Goal: Information Seeking & Learning: Understand process/instructions

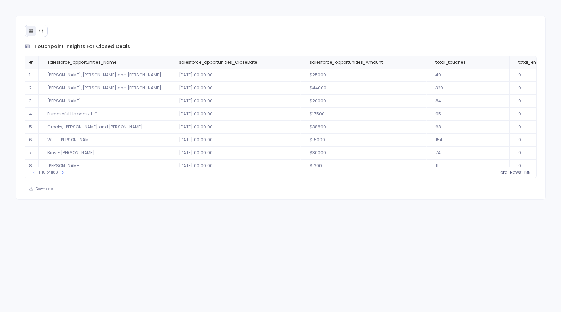
click at [42, 32] on icon at bounding box center [41, 30] width 5 height 5
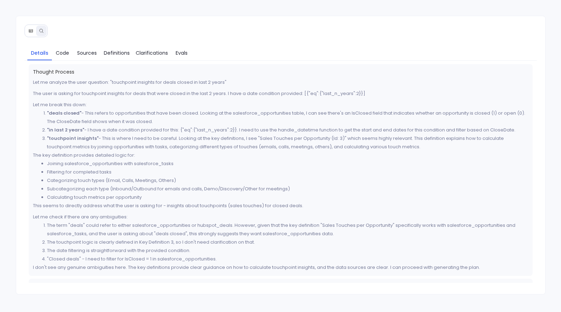
click at [26, 28] on button at bounding box center [31, 31] width 11 height 11
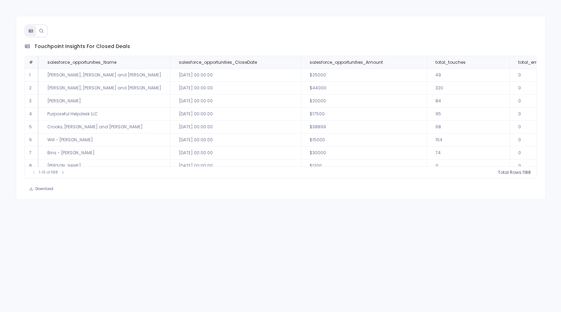
click at [43, 28] on button at bounding box center [41, 31] width 11 height 11
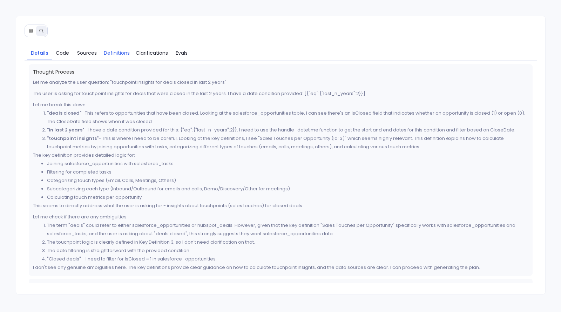
click at [110, 50] on span "Definitions" at bounding box center [117, 53] width 26 height 8
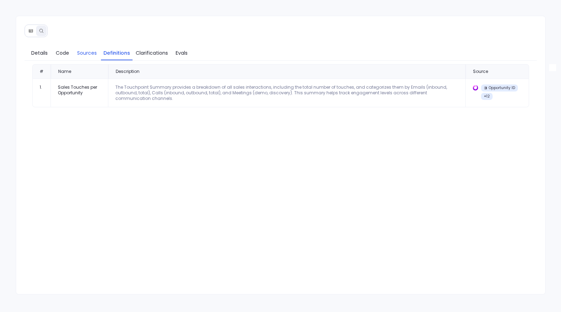
click at [88, 54] on span "Sources" at bounding box center [87, 53] width 20 height 8
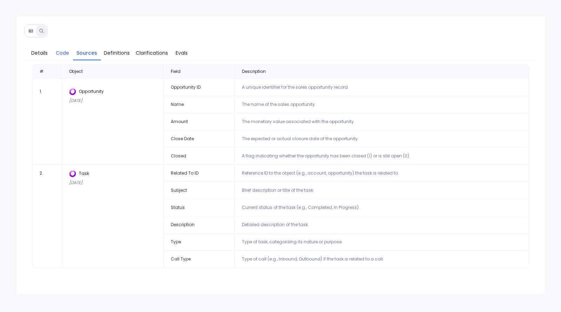
click at [61, 53] on span "Code" at bounding box center [62, 53] width 13 height 8
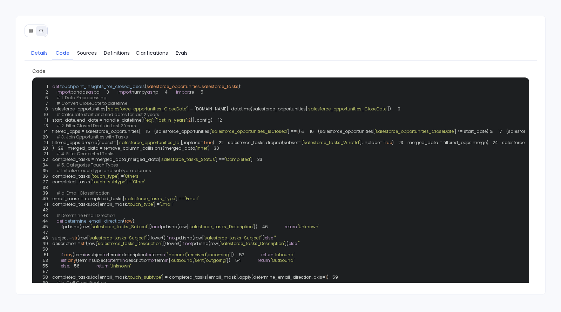
click at [40, 53] on span "Details" at bounding box center [39, 53] width 16 height 8
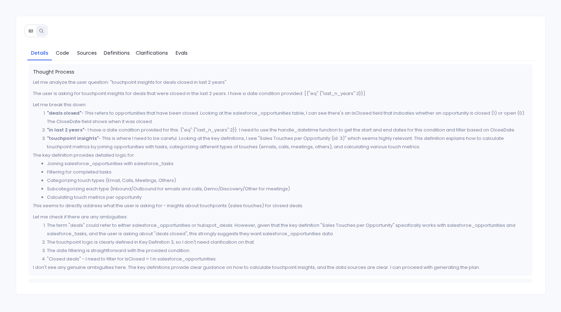
click at [29, 28] on icon at bounding box center [30, 30] width 5 height 5
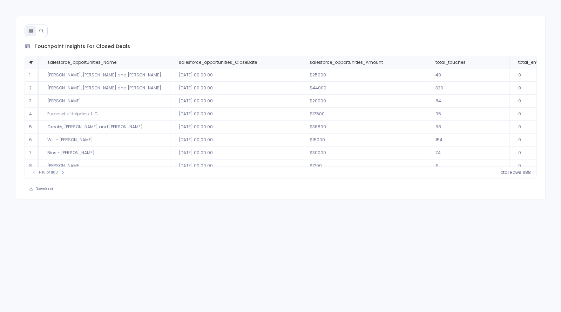
click at [42, 29] on icon at bounding box center [41, 30] width 5 height 5
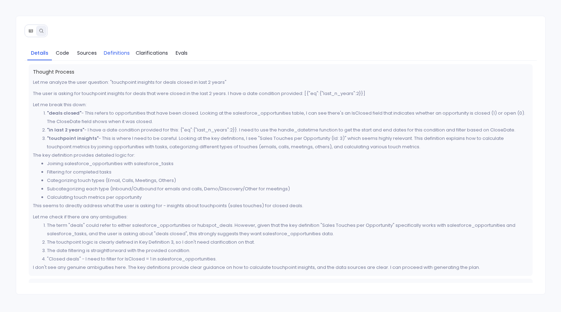
click at [118, 53] on span "Definitions" at bounding box center [117, 53] width 26 height 8
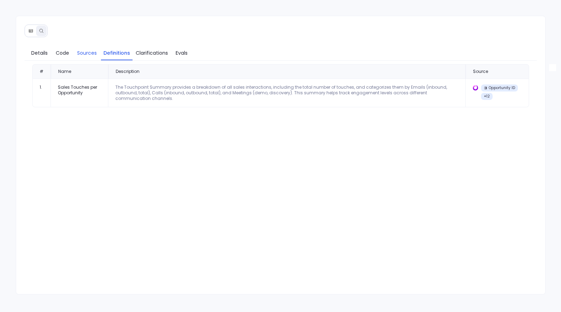
click at [93, 53] on span "Sources" at bounding box center [87, 53] width 20 height 8
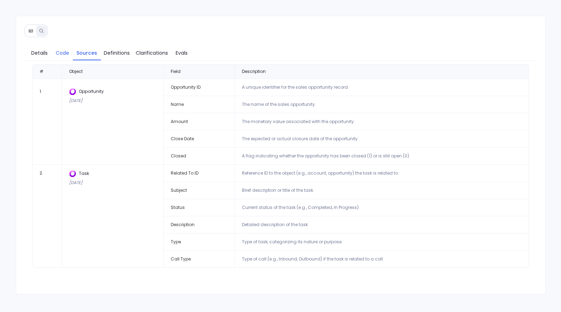
click at [61, 53] on span "Code" at bounding box center [62, 53] width 13 height 8
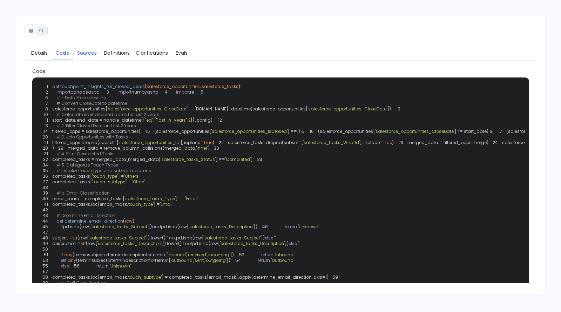
click at [92, 53] on span "Sources" at bounding box center [87, 53] width 20 height 8
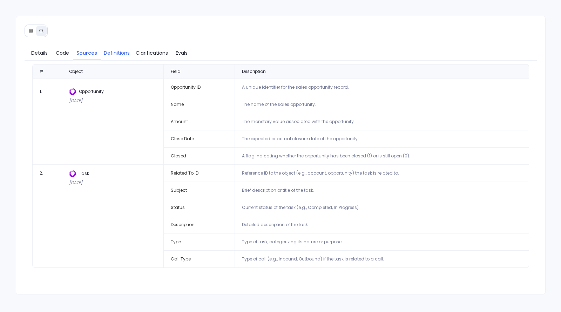
click at [112, 49] on span "Definitions" at bounding box center [117, 53] width 26 height 8
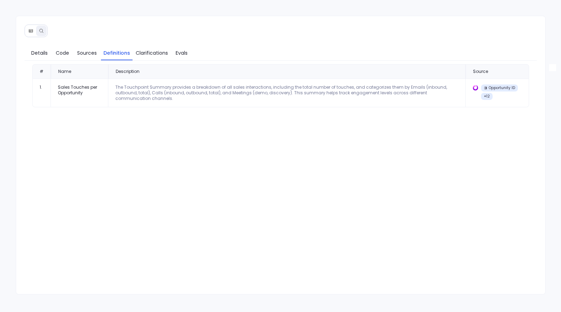
click at [72, 92] on div "Sales Touches per Opportunity" at bounding box center [79, 89] width 43 height 11
copy div "Sales Touches per Opportunity"
click at [116, 89] on div "The Touchpoint Summary provides a breakdown of all sales interactions, includin…" at bounding box center [286, 92] width 343 height 17
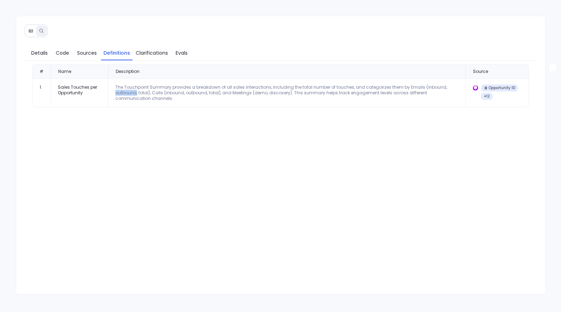
click at [116, 89] on div "The Touchpoint Summary provides a breakdown of all sales interactions, includin…" at bounding box center [286, 92] width 343 height 17
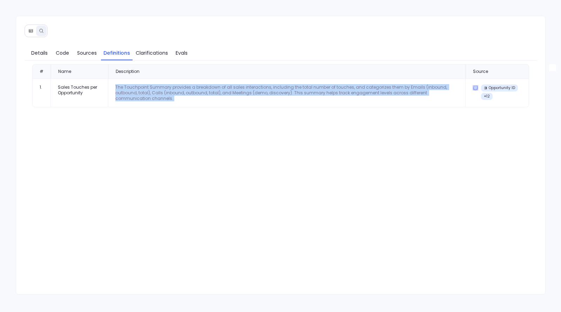
click at [116, 89] on div "The Touchpoint Summary provides a breakdown of all sales interactions, includin…" at bounding box center [286, 92] width 343 height 17
copy div "The Touchpoint Summary provides a breakdown of all sales interactions, includin…"
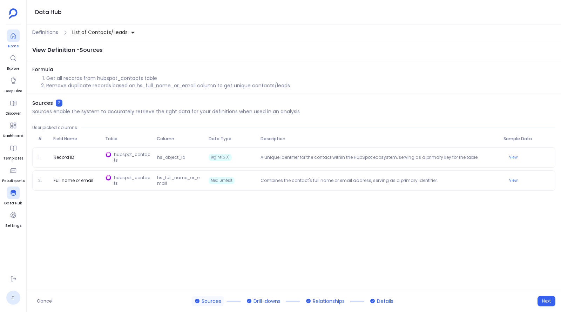
click at [12, 39] on div at bounding box center [13, 35] width 13 height 13
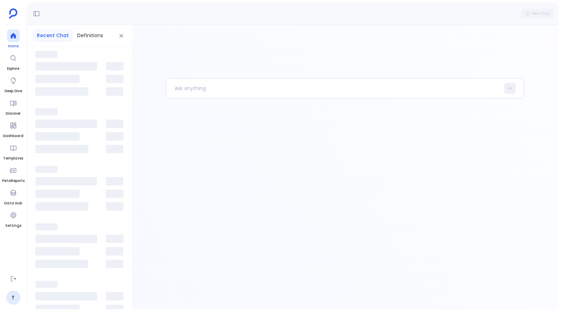
click at [12, 34] on icon at bounding box center [13, 36] width 5 height 6
click at [190, 90] on p at bounding box center [332, 88] width 333 height 18
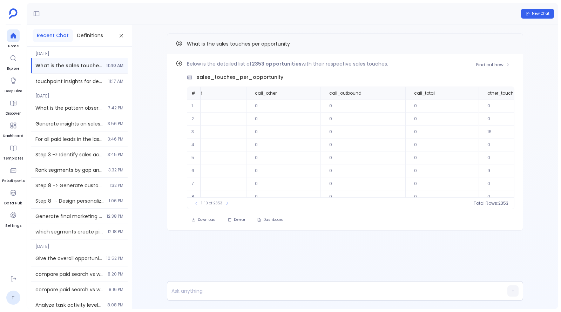
scroll to position [0, 966]
click at [524, 94] on icon at bounding box center [526, 93] width 4 height 4
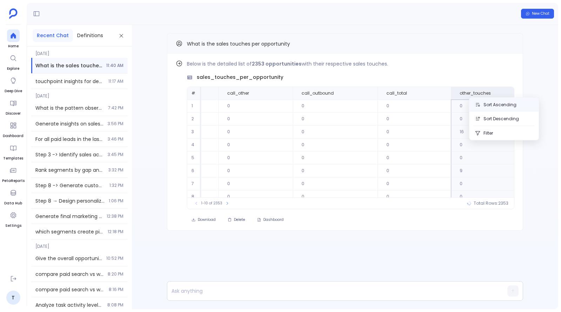
click at [495, 104] on button "Sort Ascending" at bounding box center [503, 105] width 69 height 14
click at [514, 95] on icon at bounding box center [516, 93] width 4 height 4
click at [503, 118] on button "Sort Descending" at bounding box center [503, 119] width 69 height 14
click at [499, 67] on span "Find out how" at bounding box center [489, 65] width 27 height 6
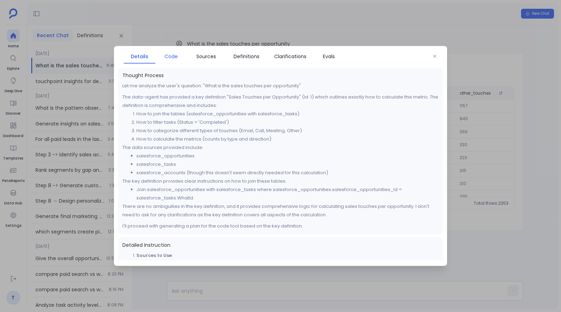
click at [171, 57] on span "Code" at bounding box center [170, 57] width 13 height 8
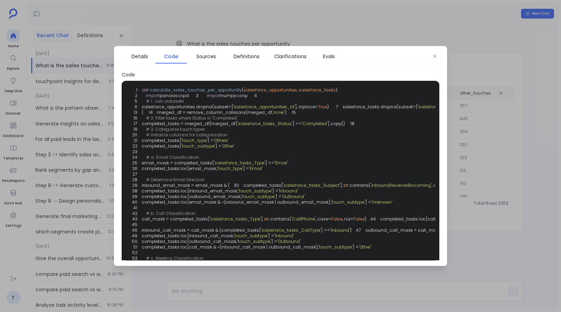
click at [522, 253] on div at bounding box center [280, 156] width 561 height 312
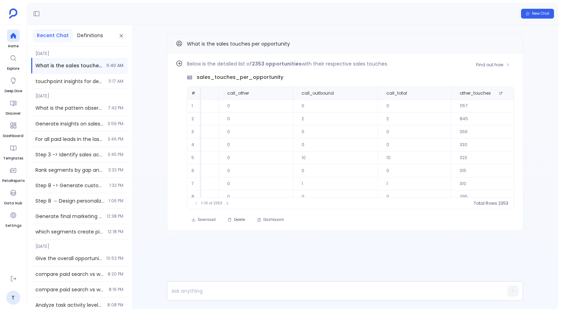
scroll to position [32, 966]
click at [225, 204] on icon at bounding box center [227, 203] width 4 height 4
click at [224, 204] on div "11-20 of 2353" at bounding box center [212, 203] width 47 height 7
click at [227, 204] on icon at bounding box center [229, 203] width 4 height 4
click at [229, 204] on icon at bounding box center [231, 203] width 4 height 4
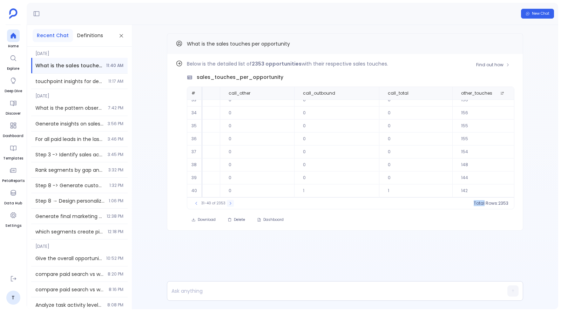
click at [228, 204] on icon at bounding box center [230, 203] width 4 height 4
click at [229, 204] on icon at bounding box center [231, 203] width 4 height 4
click at [228, 204] on icon at bounding box center [230, 203] width 4 height 4
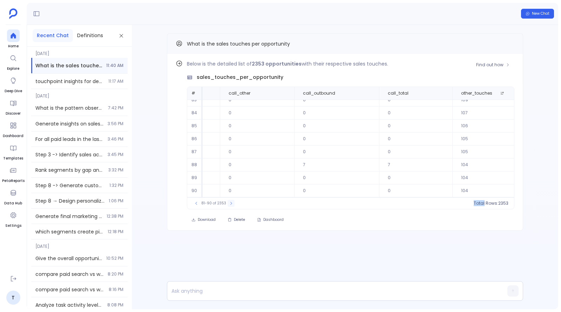
click at [229, 204] on icon at bounding box center [231, 203] width 4 height 4
click at [227, 204] on button at bounding box center [230, 203] width 7 height 7
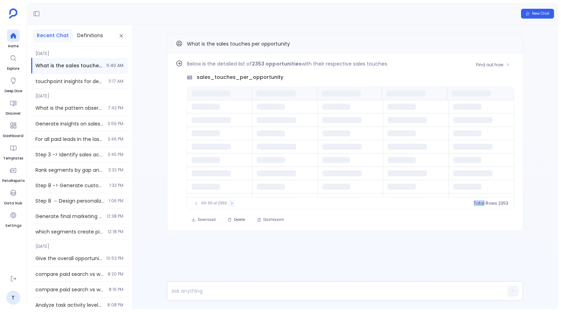
scroll to position [0, 0]
click at [228, 204] on button at bounding box center [231, 203] width 7 height 7
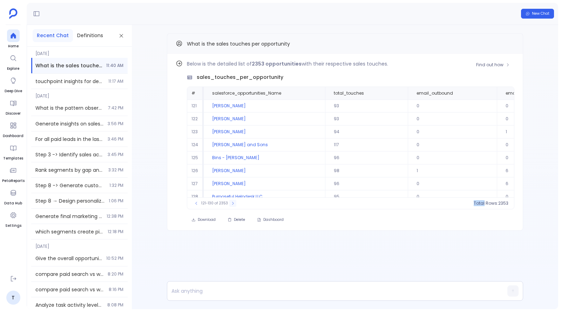
click at [231, 206] on button at bounding box center [232, 203] width 7 height 7
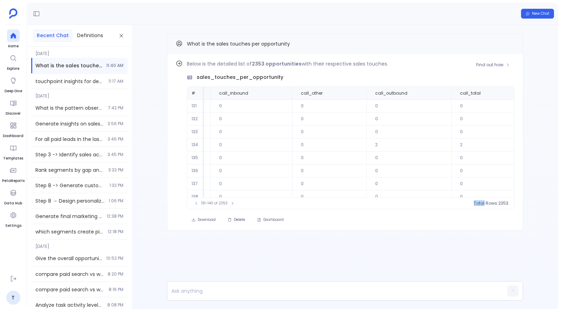
scroll to position [0, 968]
click at [232, 201] on icon at bounding box center [232, 203] width 4 height 4
click at [232, 201] on icon at bounding box center [233, 203] width 4 height 4
click at [232, 201] on icon at bounding box center [232, 203] width 4 height 4
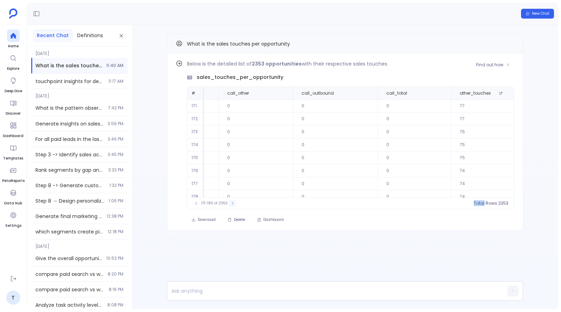
click at [232, 201] on icon at bounding box center [232, 203] width 4 height 4
click at [232, 201] on icon at bounding box center [233, 203] width 4 height 4
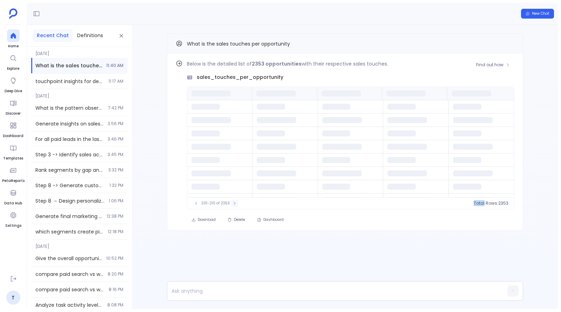
scroll to position [0, 0]
click at [232, 201] on icon at bounding box center [234, 203] width 4 height 4
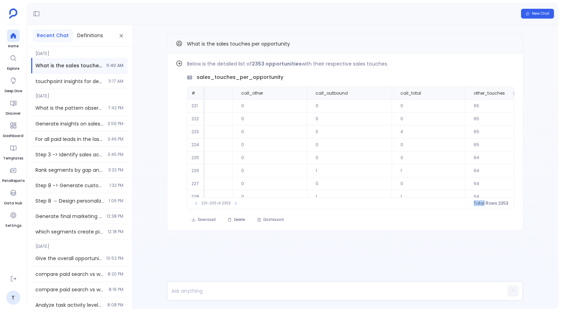
scroll to position [32, 969]
click at [237, 202] on div "221-230 of 2353" at bounding box center [215, 203] width 53 height 7
click at [233, 202] on icon at bounding box center [235, 203] width 4 height 4
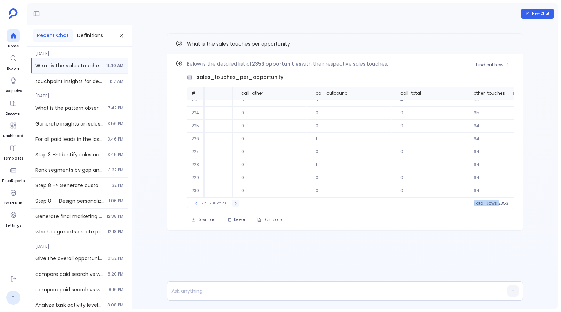
click at [233, 202] on icon at bounding box center [235, 203] width 4 height 4
click at [234, 202] on icon at bounding box center [236, 203] width 4 height 4
click at [233, 202] on icon at bounding box center [235, 203] width 4 height 4
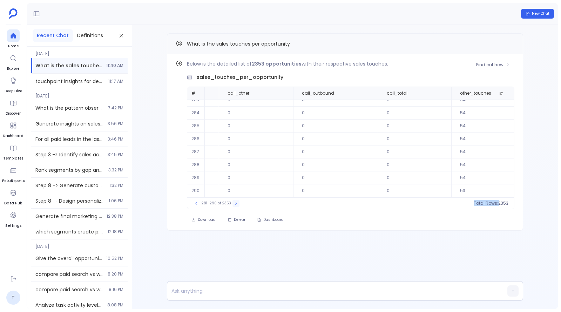
click at [234, 202] on icon at bounding box center [236, 203] width 4 height 4
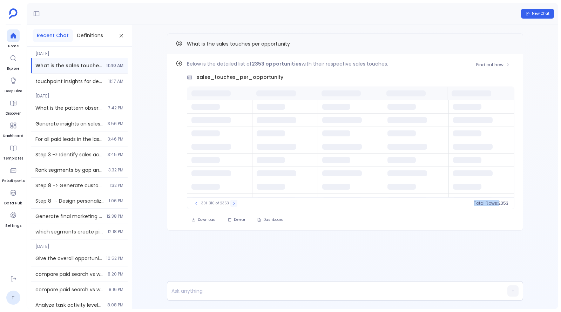
scroll to position [0, 0]
click at [232, 202] on icon at bounding box center [234, 203] width 4 height 4
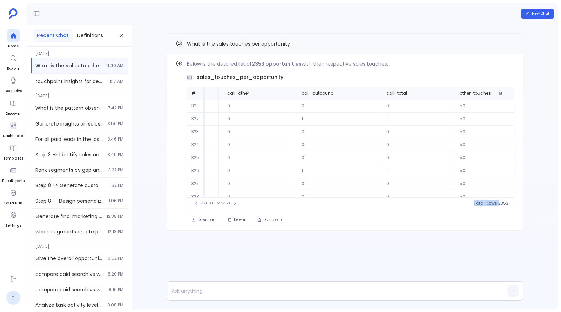
scroll to position [32, 969]
click at [231, 206] on button at bounding box center [234, 203] width 7 height 7
click at [232, 206] on button at bounding box center [235, 203] width 7 height 7
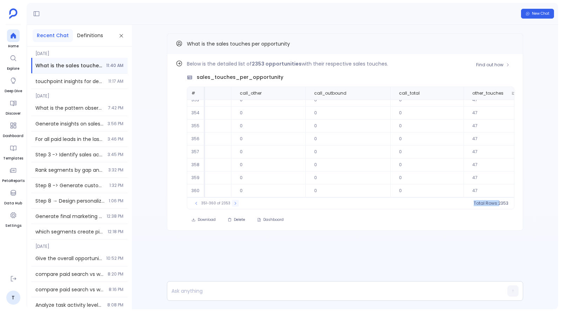
click at [232, 206] on button at bounding box center [235, 203] width 7 height 7
click at [231, 206] on button at bounding box center [234, 203] width 7 height 7
click at [232, 206] on button at bounding box center [235, 203] width 7 height 7
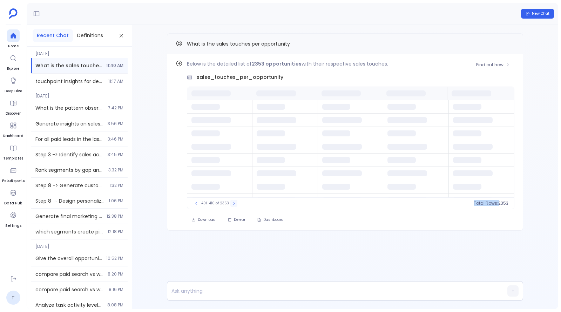
scroll to position [0, 0]
click at [230, 206] on button at bounding box center [233, 203] width 7 height 7
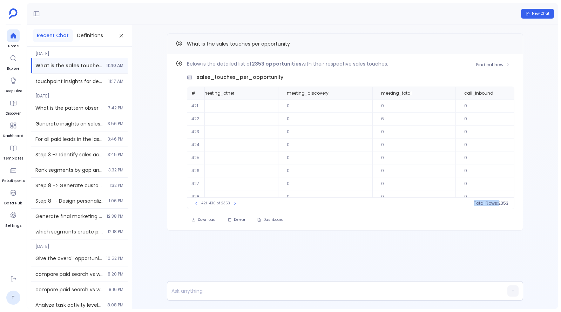
scroll to position [0, 970]
click at [233, 203] on icon at bounding box center [235, 203] width 4 height 4
click at [232, 203] on icon at bounding box center [234, 203] width 4 height 4
click at [233, 203] on icon at bounding box center [235, 203] width 4 height 4
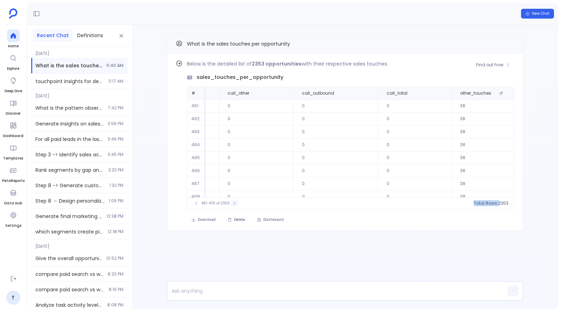
click at [232, 203] on icon at bounding box center [234, 203] width 4 height 4
click at [233, 203] on icon at bounding box center [235, 203] width 4 height 4
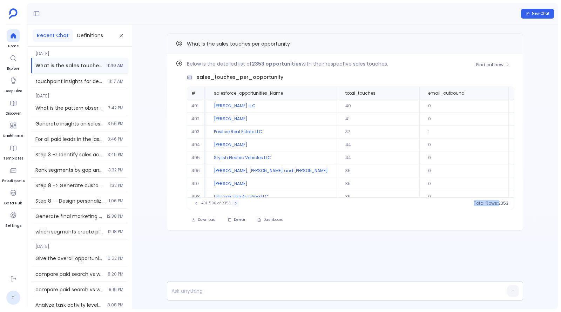
click at [233, 203] on icon at bounding box center [235, 203] width 4 height 4
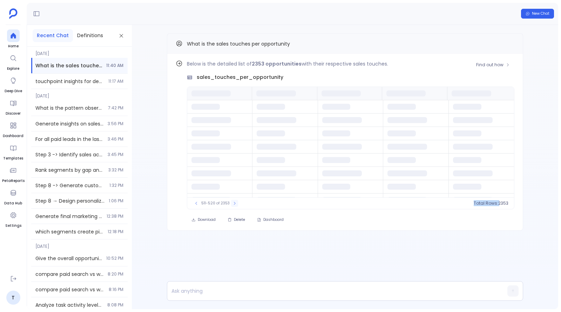
click at [232, 203] on icon at bounding box center [234, 203] width 4 height 4
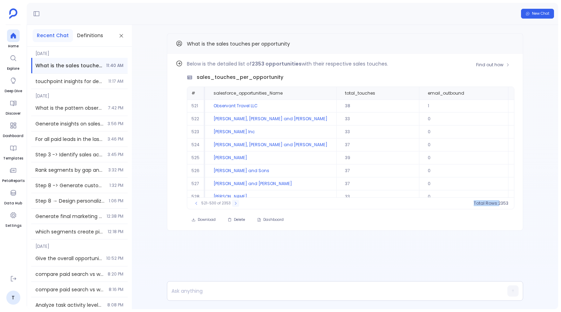
click at [233, 203] on icon at bounding box center [235, 203] width 4 height 4
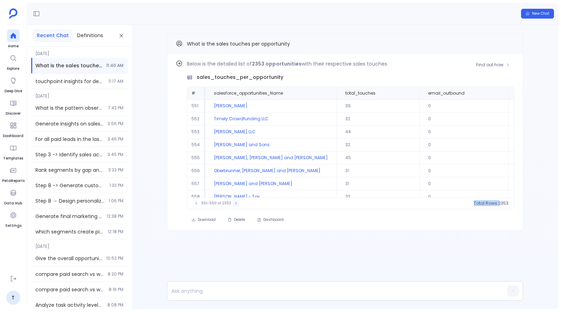
click at [234, 203] on icon at bounding box center [236, 203] width 4 height 4
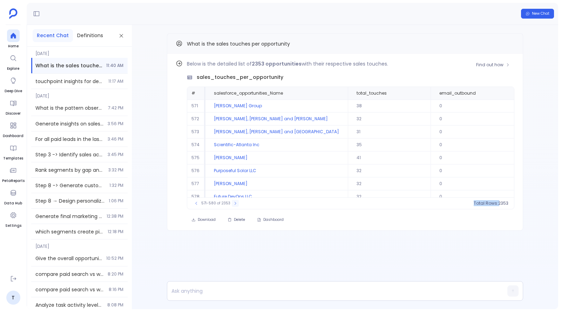
click at [233, 203] on icon at bounding box center [235, 203] width 4 height 4
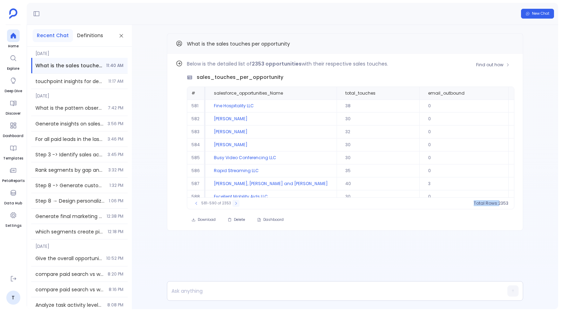
click at [234, 203] on icon at bounding box center [236, 203] width 4 height 4
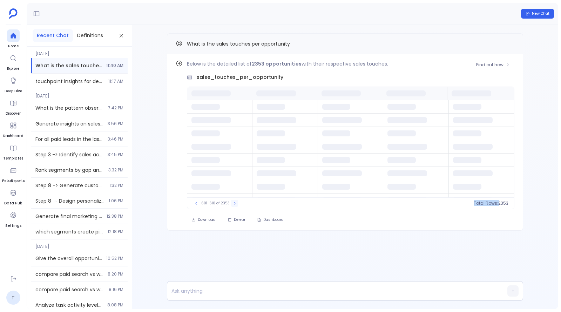
click at [232, 203] on icon at bounding box center [234, 203] width 4 height 4
click at [233, 203] on icon at bounding box center [235, 203] width 4 height 4
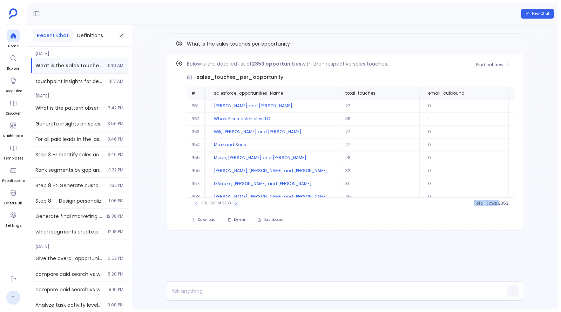
click at [234, 203] on icon at bounding box center [236, 203] width 4 height 4
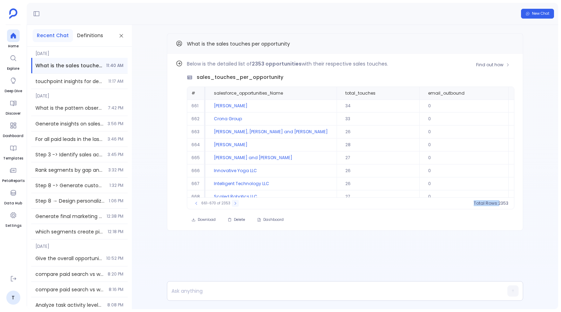
click at [233, 203] on icon at bounding box center [235, 203] width 4 height 4
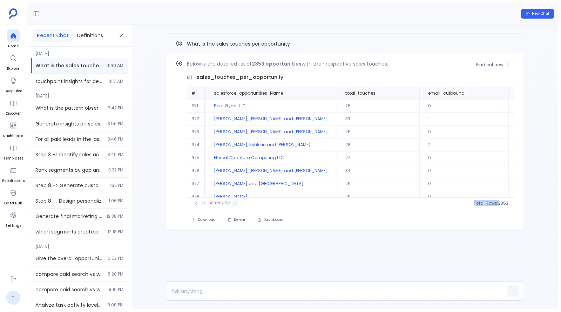
click at [233, 203] on icon at bounding box center [235, 203] width 4 height 4
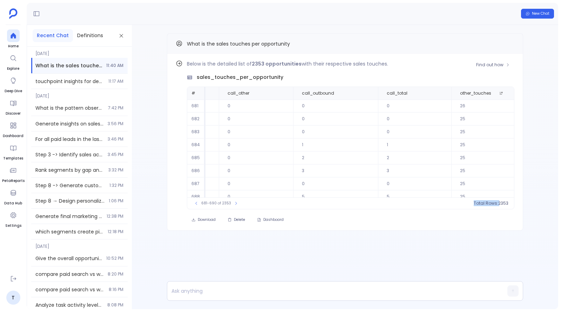
scroll to position [32, 970]
click at [234, 202] on icon at bounding box center [236, 203] width 4 height 4
click at [233, 202] on icon at bounding box center [235, 203] width 4 height 4
click at [232, 202] on icon at bounding box center [233, 203] width 4 height 4
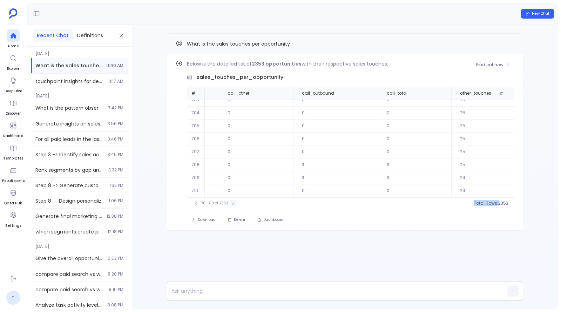
click at [232, 202] on icon at bounding box center [233, 203] width 4 height 4
click at [232, 202] on icon at bounding box center [234, 203] width 4 height 4
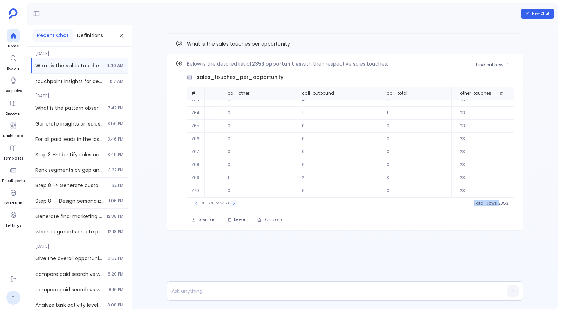
click at [232, 202] on icon at bounding box center [234, 203] width 4 height 4
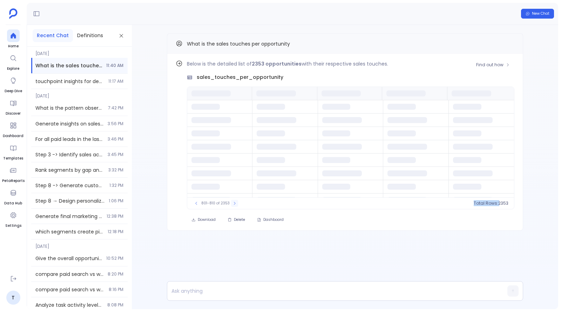
scroll to position [0, 0]
click at [232, 202] on icon at bounding box center [234, 203] width 4 height 4
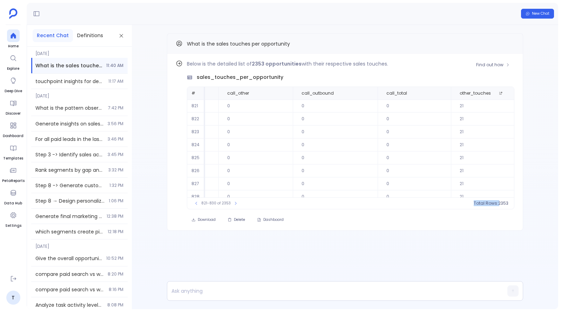
scroll to position [32, 970]
click at [236, 202] on button at bounding box center [235, 203] width 7 height 7
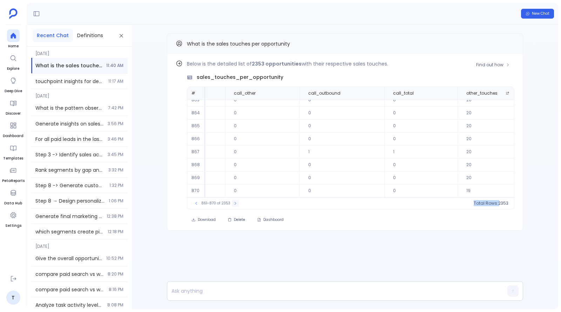
click at [236, 202] on button at bounding box center [235, 203] width 7 height 7
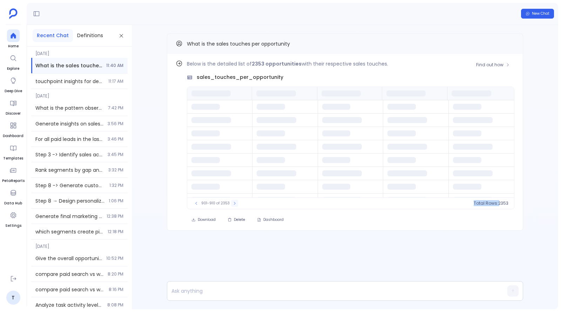
scroll to position [0, 0]
click at [236, 202] on div "901-910 of 2353" at bounding box center [215, 203] width 52 height 7
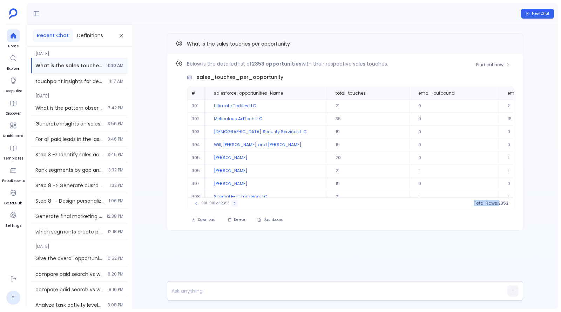
click at [236, 202] on div "901-910 of 2353" at bounding box center [215, 203] width 52 height 7
click at [234, 202] on icon at bounding box center [235, 203] width 2 height 3
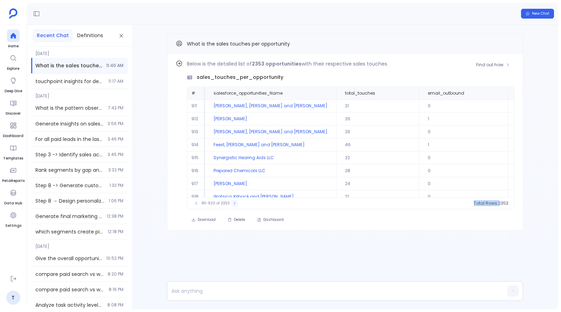
click at [234, 202] on icon at bounding box center [235, 203] width 2 height 3
click at [232, 202] on icon at bounding box center [234, 203] width 4 height 4
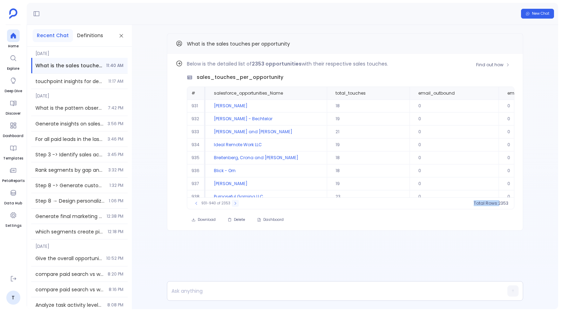
click at [233, 202] on icon at bounding box center [235, 203] width 4 height 4
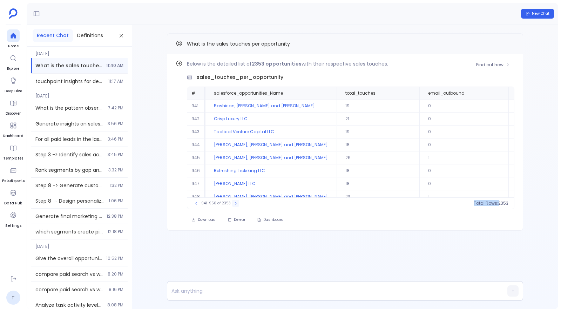
click at [233, 202] on icon at bounding box center [235, 203] width 4 height 4
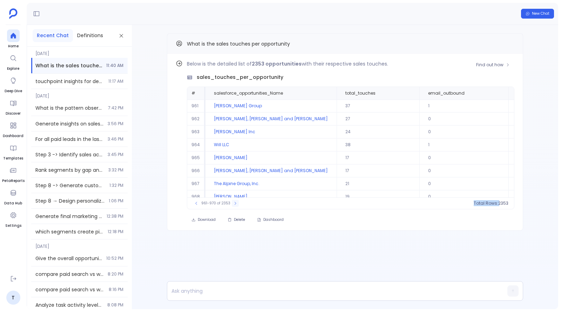
click at [233, 202] on icon at bounding box center [235, 203] width 4 height 4
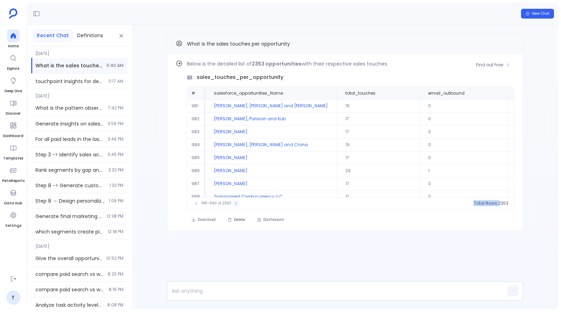
click at [234, 202] on icon at bounding box center [236, 203] width 4 height 4
click at [233, 202] on button at bounding box center [236, 203] width 7 height 7
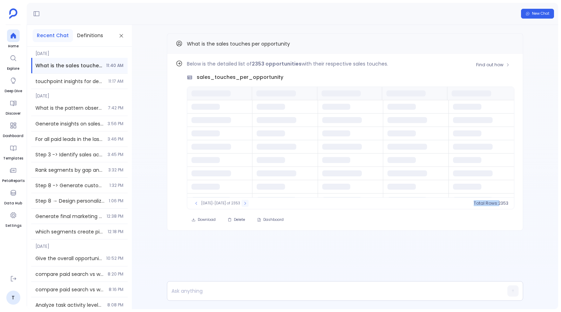
click at [242, 202] on button at bounding box center [245, 203] width 7 height 7
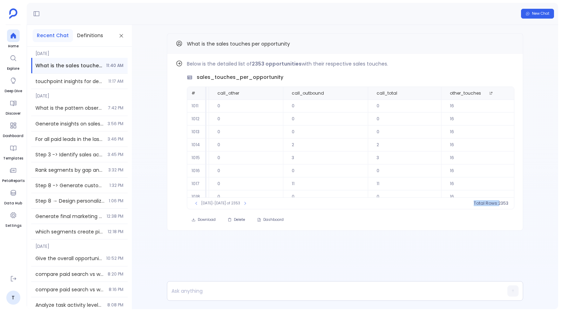
scroll to position [32, 971]
click at [243, 204] on icon at bounding box center [245, 203] width 4 height 4
click at [242, 204] on button at bounding box center [245, 203] width 7 height 7
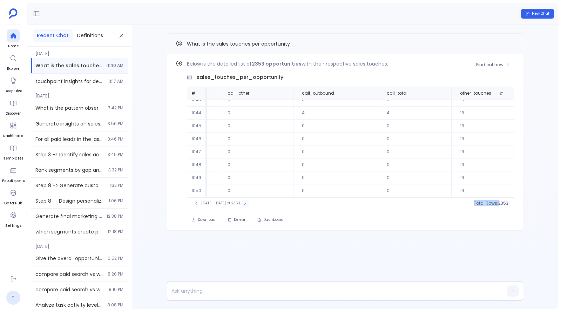
click at [242, 204] on button at bounding box center [245, 203] width 7 height 7
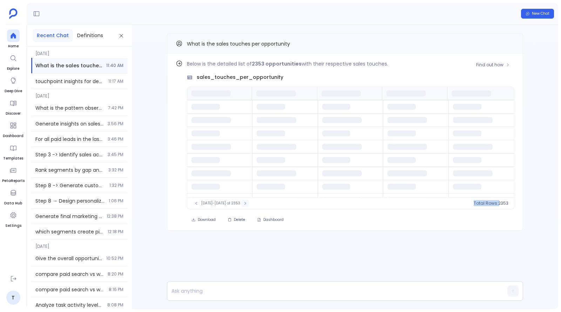
scroll to position [0, 0]
click at [244, 204] on icon at bounding box center [245, 203] width 2 height 3
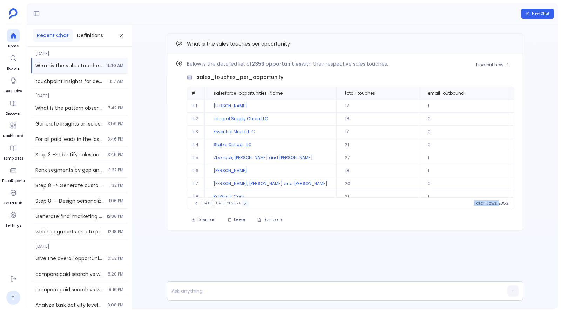
click at [243, 204] on icon at bounding box center [245, 203] width 4 height 4
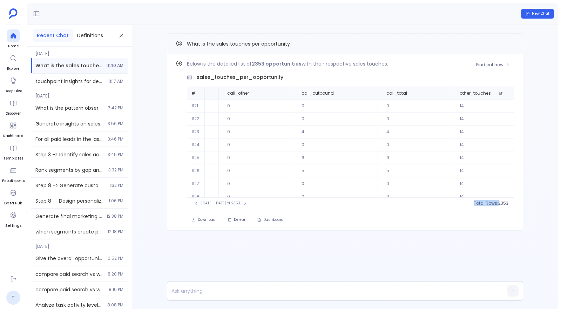
scroll to position [32, 970]
click at [243, 204] on icon at bounding box center [245, 203] width 4 height 4
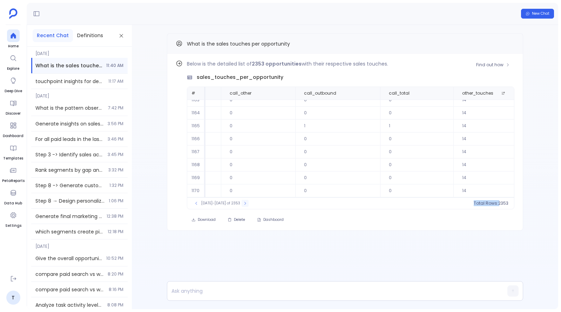
click at [243, 204] on icon at bounding box center [245, 203] width 4 height 4
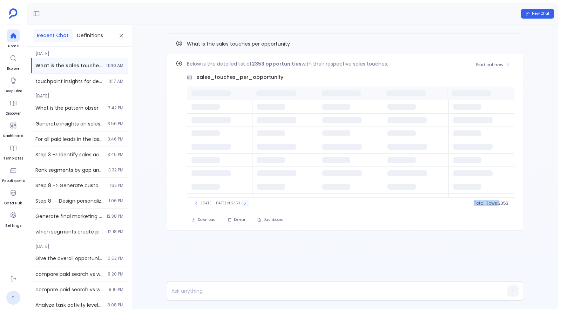
scroll to position [0, 0]
click at [243, 204] on icon at bounding box center [245, 203] width 4 height 4
click at [244, 204] on icon at bounding box center [245, 203] width 2 height 3
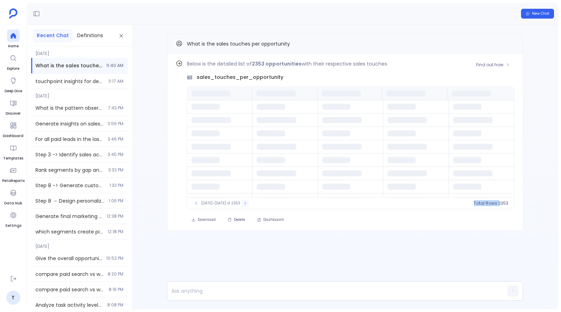
click at [243, 204] on icon at bounding box center [245, 203] width 4 height 4
click at [244, 204] on icon at bounding box center [245, 203] width 2 height 3
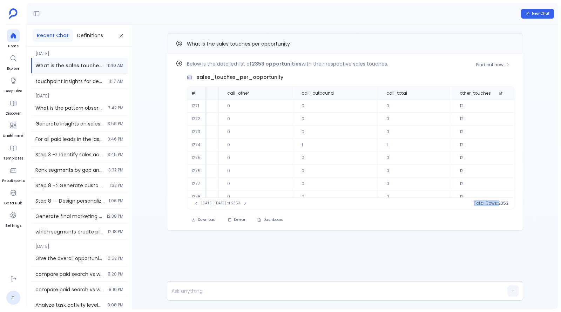
scroll to position [32, 971]
click at [243, 202] on icon at bounding box center [245, 203] width 4 height 4
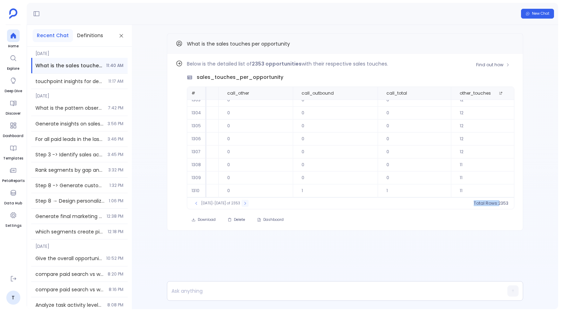
scroll to position [32, 971]
click at [244, 202] on icon at bounding box center [245, 203] width 2 height 3
click at [243, 202] on icon at bounding box center [245, 203] width 4 height 4
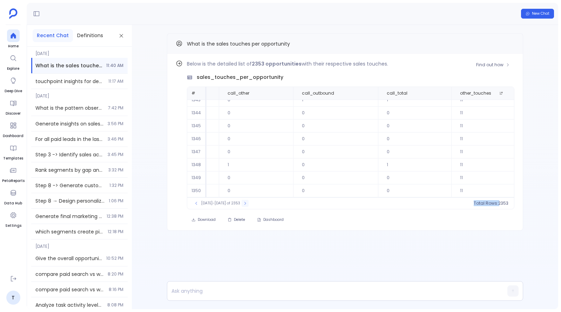
click at [243, 202] on icon at bounding box center [245, 203] width 4 height 4
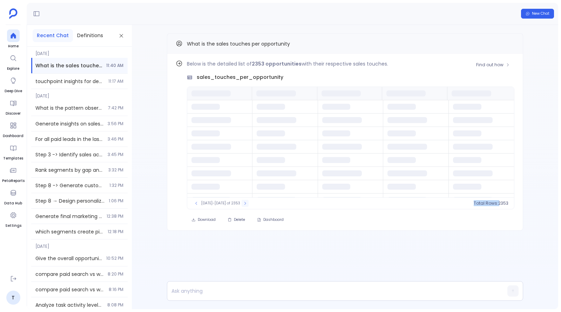
scroll to position [0, 0]
click at [243, 202] on icon at bounding box center [245, 203] width 4 height 4
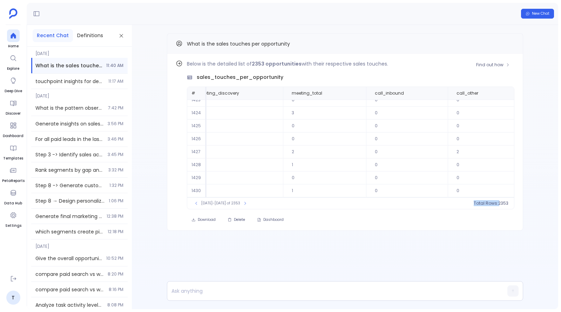
scroll to position [32, 971]
click at [244, 202] on icon at bounding box center [245, 203] width 2 height 3
click at [243, 202] on icon at bounding box center [245, 203] width 4 height 4
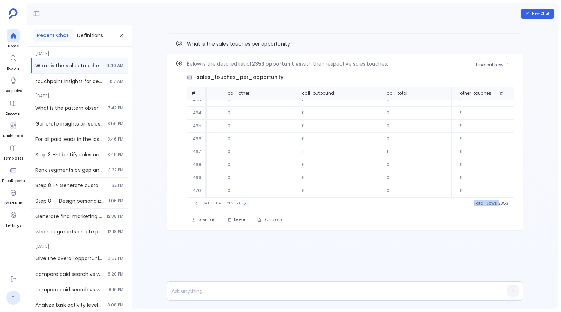
click at [243, 202] on icon at bounding box center [245, 203] width 4 height 4
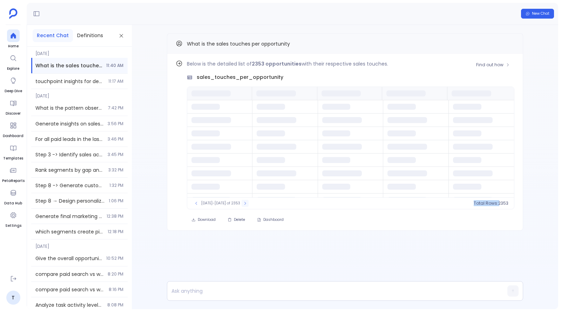
click at [243, 202] on icon at bounding box center [245, 203] width 4 height 4
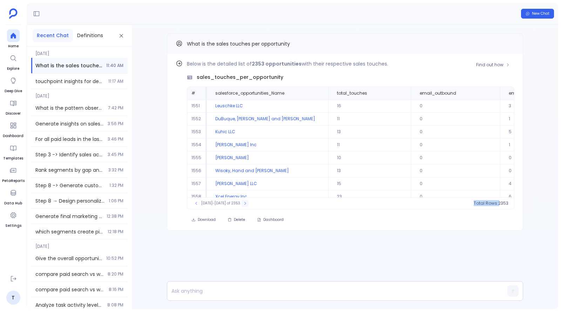
click at [243, 202] on icon at bounding box center [245, 203] width 4 height 4
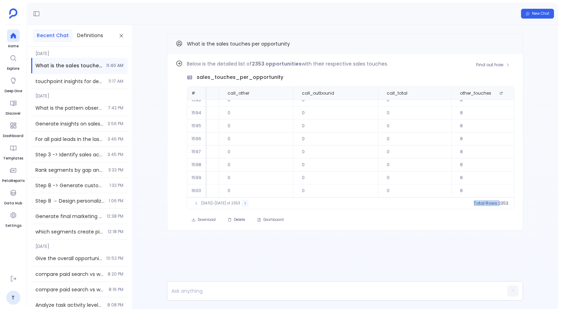
click at [242, 201] on button at bounding box center [245, 203] width 7 height 7
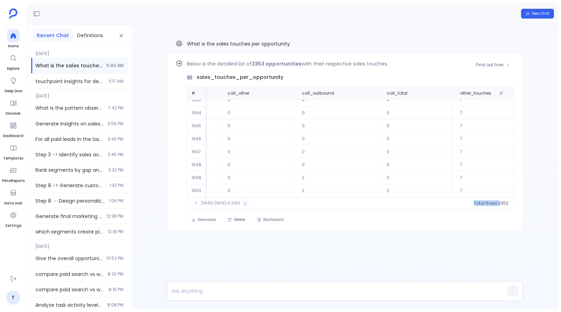
click at [242, 201] on button at bounding box center [245, 203] width 7 height 7
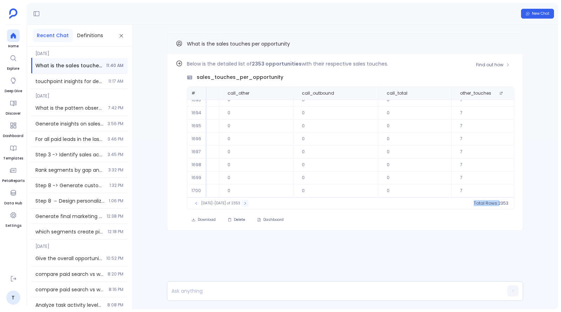
click at [242, 201] on button at bounding box center [245, 203] width 7 height 7
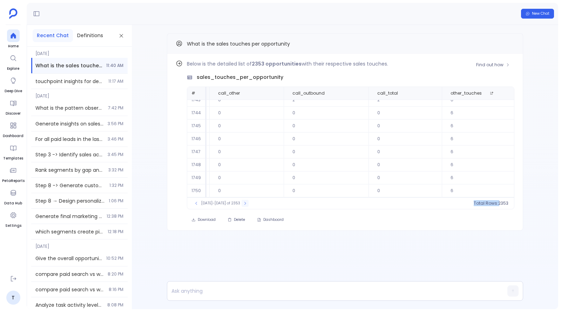
click at [242, 201] on button at bounding box center [245, 203] width 7 height 7
click at [243, 205] on icon at bounding box center [245, 203] width 4 height 4
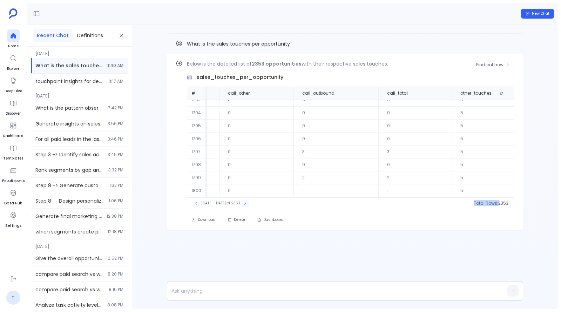
click at [243, 205] on icon at bounding box center [245, 203] width 4 height 4
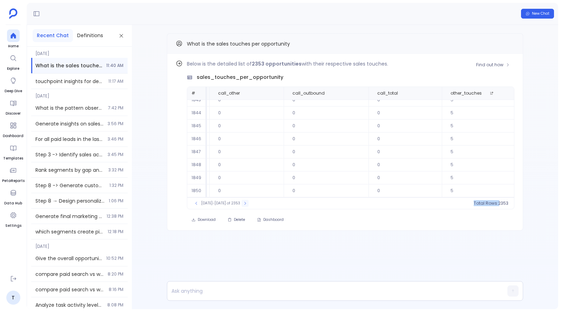
click at [243, 205] on icon at bounding box center [245, 203] width 4 height 4
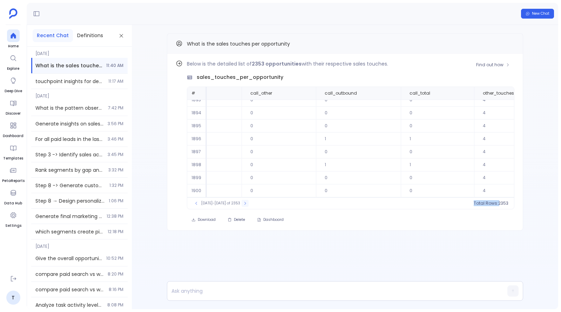
click at [243, 205] on icon at bounding box center [245, 203] width 4 height 4
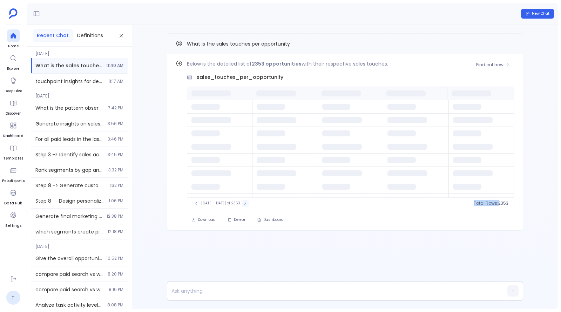
click at [243, 205] on icon at bounding box center [245, 203] width 4 height 4
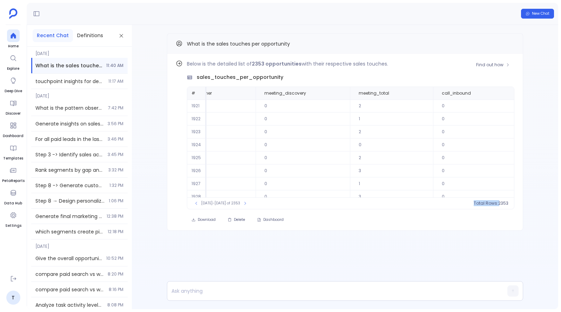
scroll to position [0, 971]
click at [242, 203] on button at bounding box center [245, 203] width 7 height 7
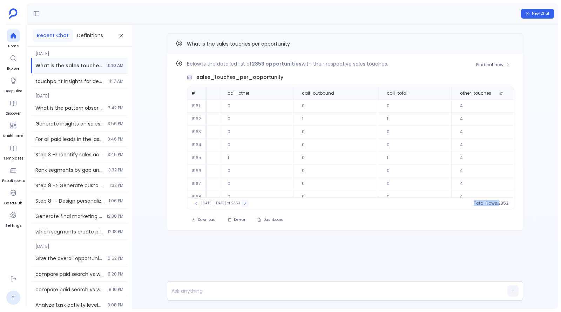
click at [242, 203] on button at bounding box center [245, 203] width 7 height 7
click at [233, 203] on div "1991-2000 of 2353" at bounding box center [220, 203] width 63 height 7
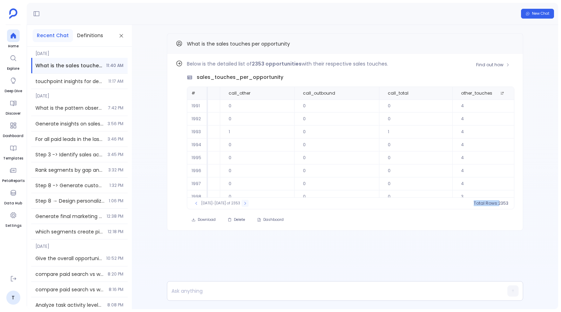
click at [243, 203] on icon at bounding box center [245, 203] width 4 height 4
click at [242, 203] on button at bounding box center [245, 203] width 7 height 7
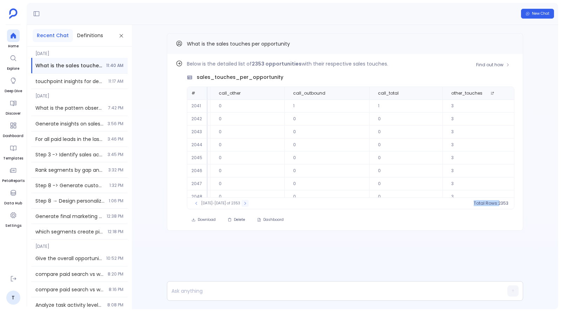
click at [242, 203] on button at bounding box center [245, 203] width 7 height 7
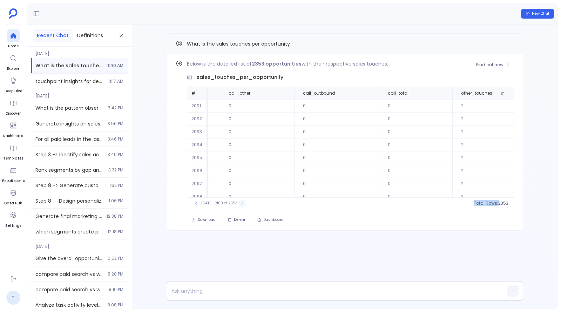
click at [240, 203] on icon at bounding box center [242, 203] width 4 height 4
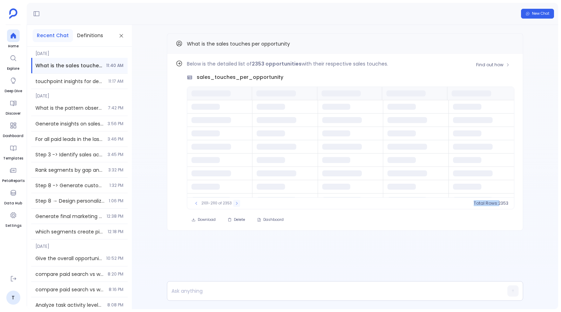
click at [234, 203] on icon at bounding box center [236, 203] width 4 height 4
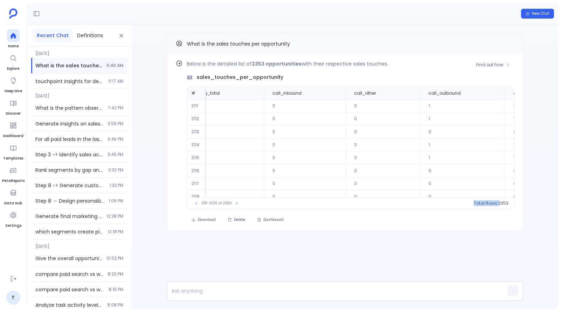
scroll to position [0, 971]
click at [233, 201] on button at bounding box center [236, 203] width 7 height 7
click at [231, 201] on div "2121-2130 of 2353" at bounding box center [216, 203] width 55 height 7
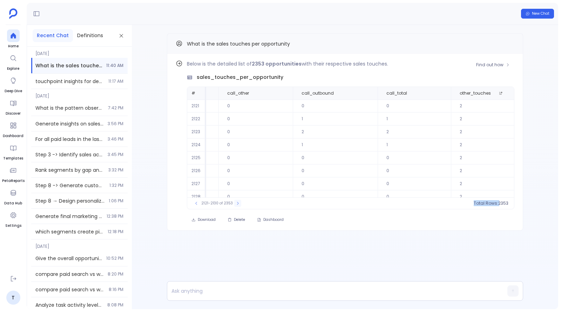
click at [231, 201] on div "2121-2130 of 2353" at bounding box center [216, 203] width 55 height 7
click at [236, 202] on icon at bounding box center [238, 203] width 4 height 4
click at [235, 202] on icon at bounding box center [237, 203] width 4 height 4
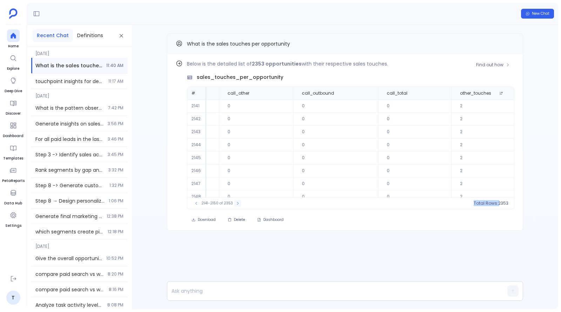
click at [234, 202] on button at bounding box center [237, 203] width 7 height 7
click at [235, 202] on icon at bounding box center [237, 203] width 4 height 4
click at [234, 202] on button at bounding box center [237, 203] width 7 height 7
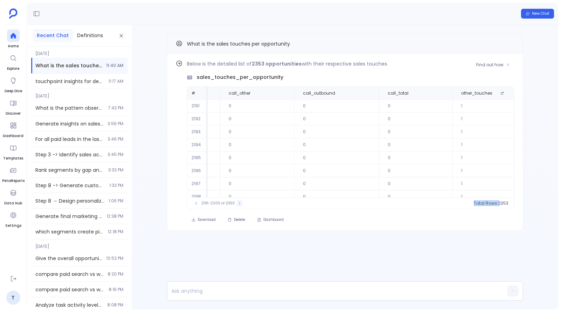
click at [236, 202] on button at bounding box center [239, 203] width 7 height 7
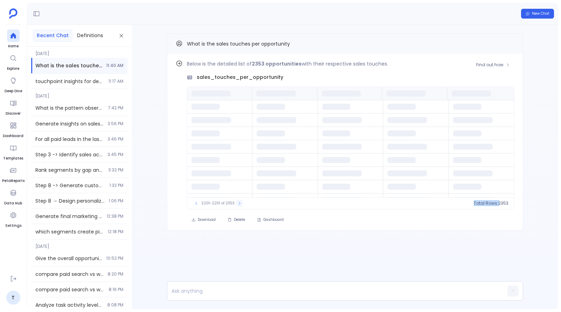
scroll to position [0, 0]
click at [236, 202] on button at bounding box center [239, 203] width 7 height 7
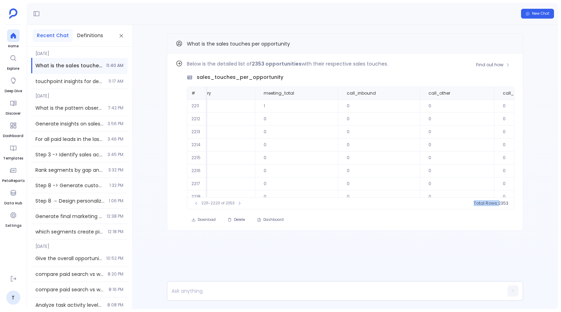
scroll to position [0, 972]
click at [484, 67] on span "Find out how" at bounding box center [489, 65] width 27 height 6
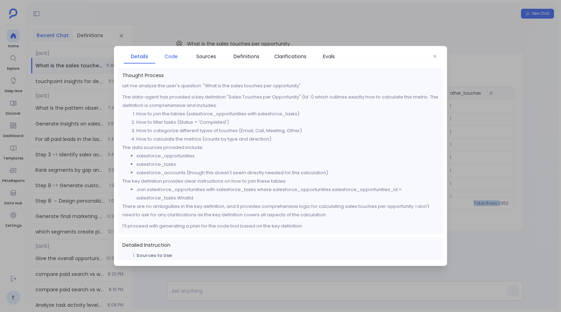
click at [175, 58] on span "Code" at bounding box center [170, 57] width 13 height 8
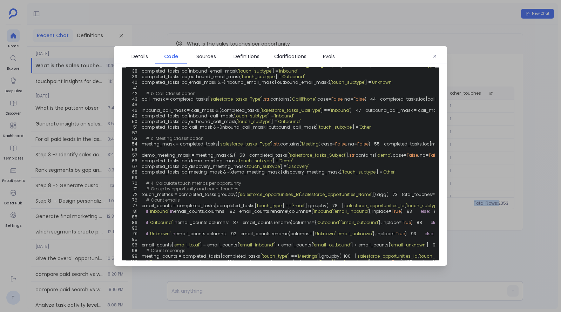
scroll to position [0, 0]
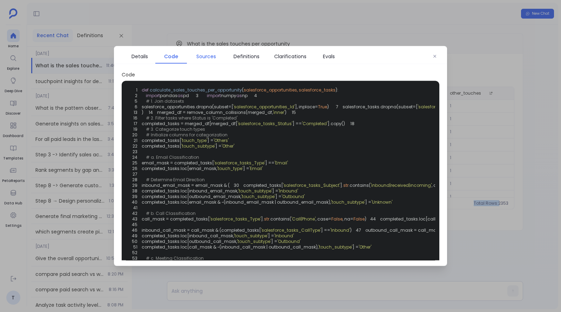
click at [209, 60] on span "Sources" at bounding box center [206, 57] width 20 height 8
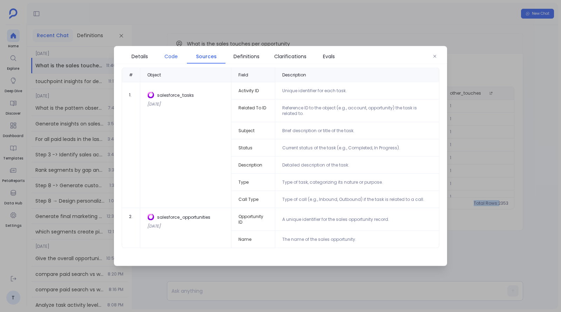
click at [173, 56] on span "Code" at bounding box center [170, 57] width 13 height 8
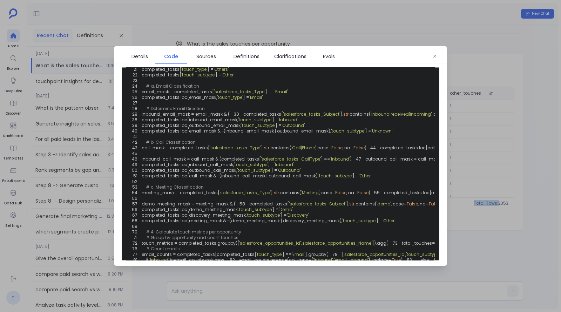
scroll to position [73, 0]
click at [201, 20] on div at bounding box center [280, 156] width 561 height 312
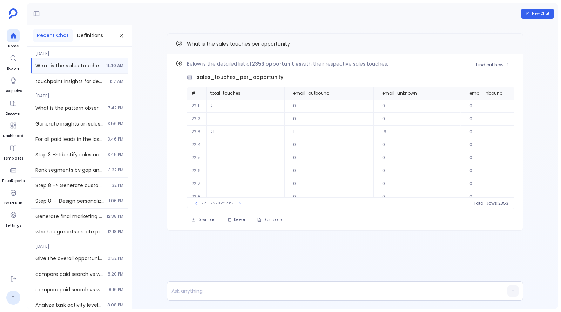
scroll to position [0, 0]
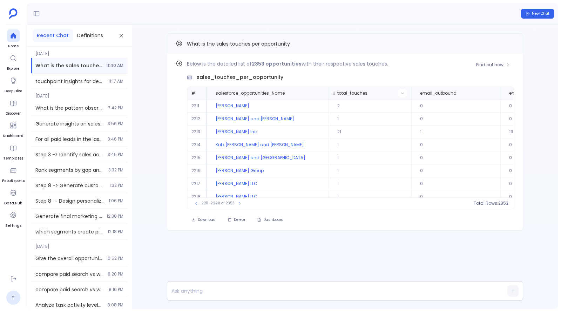
click at [400, 93] on icon at bounding box center [402, 93] width 4 height 4
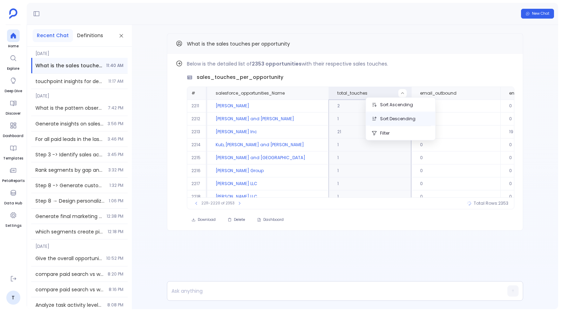
click at [394, 117] on button "Sort Descending" at bounding box center [400, 119] width 69 height 14
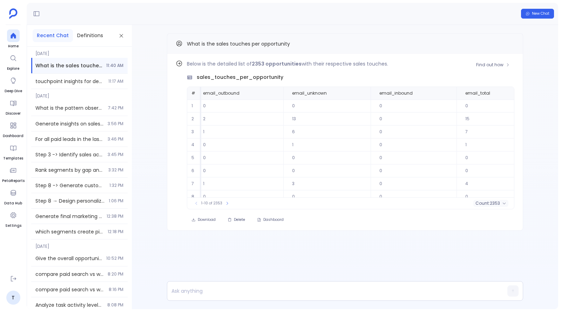
scroll to position [0, 241]
click at [503, 92] on icon at bounding box center [505, 93] width 4 height 4
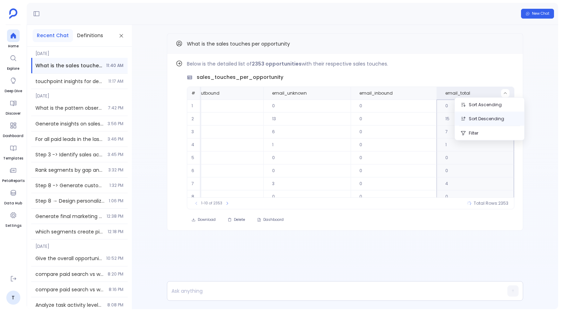
click at [480, 118] on button "Sort Descending" at bounding box center [489, 119] width 69 height 14
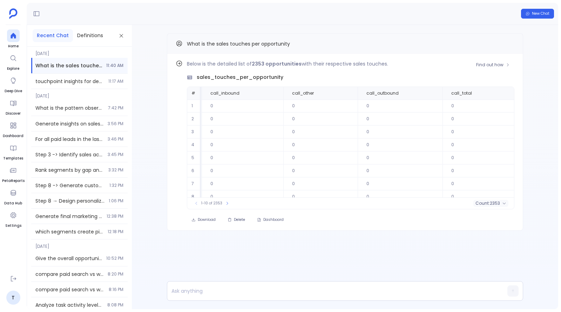
scroll to position [0, 906]
click at [489, 95] on icon at bounding box center [491, 93] width 4 height 4
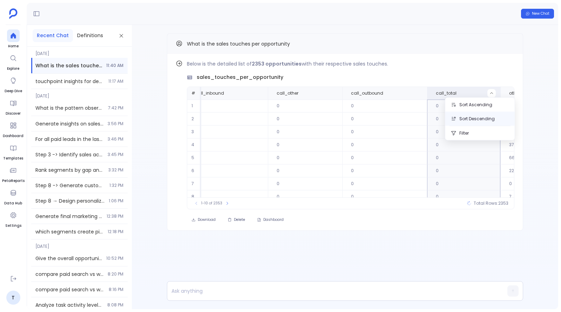
click at [478, 116] on button "Sort Descending" at bounding box center [479, 119] width 69 height 14
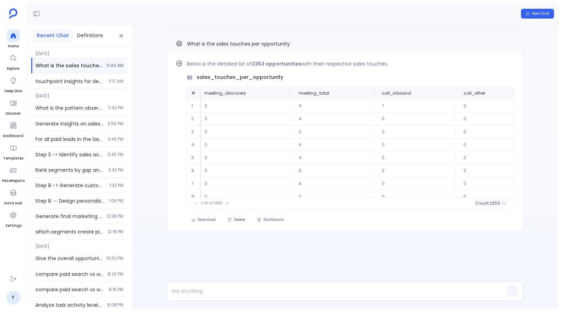
scroll to position [0, 729]
click at [363, 92] on icon at bounding box center [365, 93] width 4 height 4
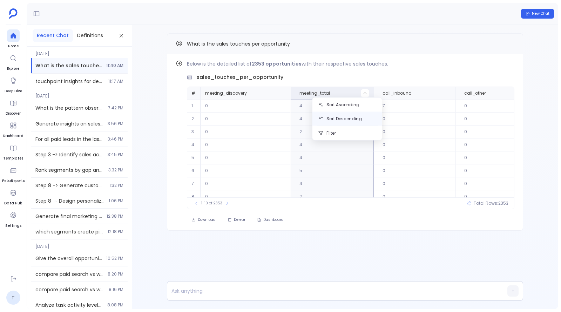
click at [343, 115] on button "Sort Descending" at bounding box center [346, 119] width 69 height 14
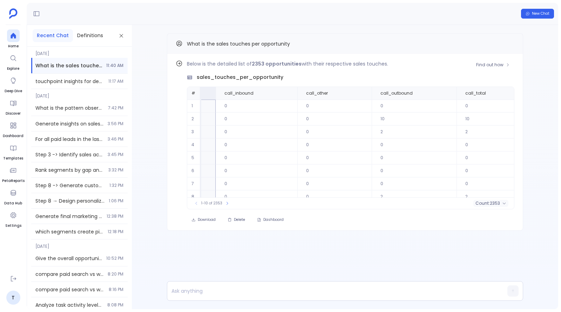
scroll to position [0, 966]
click at [524, 91] on icon at bounding box center [526, 93] width 4 height 4
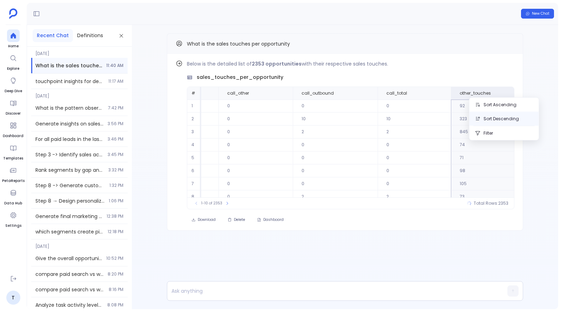
click at [490, 118] on button "Sort Descending" at bounding box center [503, 119] width 69 height 14
click at [491, 58] on div "Find out how Below is the detailed list of 2353 opportunities with their respec…" at bounding box center [345, 142] width 356 height 177
click at [491, 62] on span "Find out how" at bounding box center [489, 65] width 27 height 6
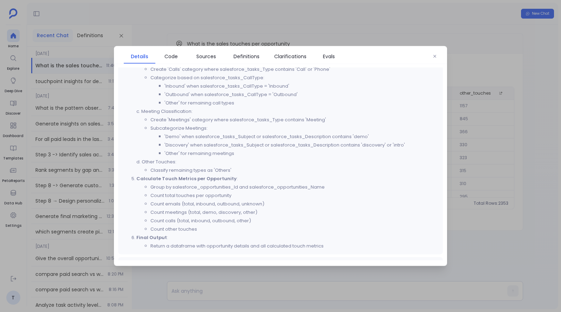
scroll to position [307, 0]
click at [464, 134] on div at bounding box center [280, 156] width 561 height 312
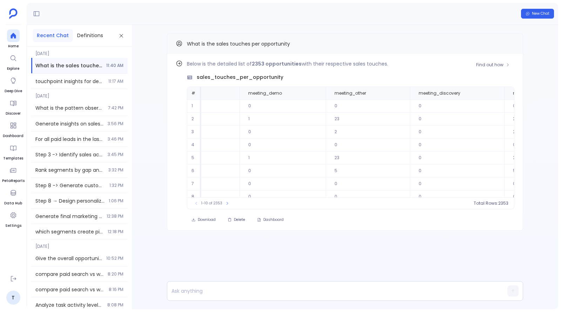
scroll to position [0, 507]
click at [323, 94] on icon at bounding box center [325, 93] width 4 height 4
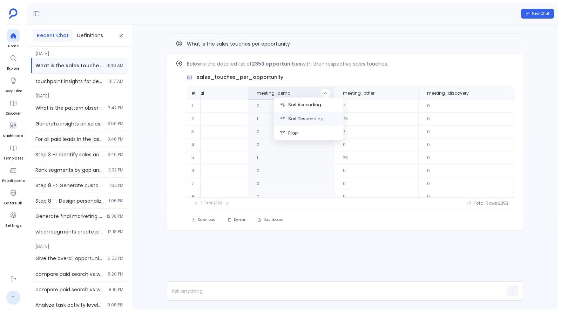
click at [305, 116] on button "Sort Descending" at bounding box center [308, 119] width 69 height 14
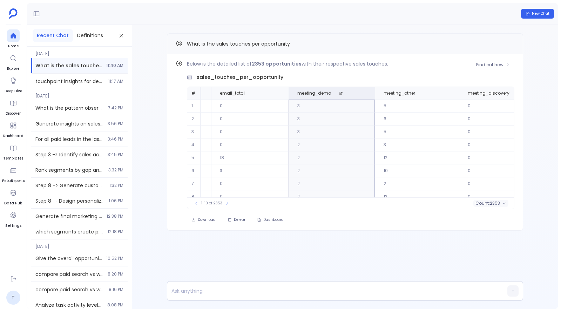
scroll to position [0, 478]
click at [434, 94] on button at bounding box center [438, 93] width 8 height 8
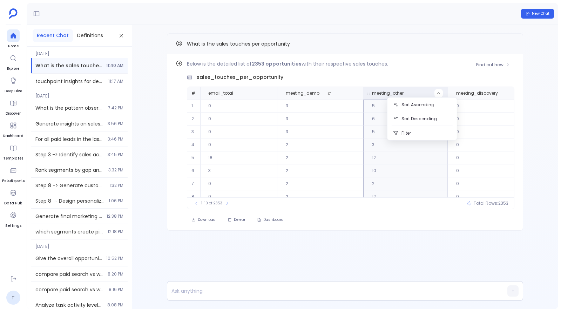
click at [420, 119] on button "Sort Descending" at bounding box center [421, 119] width 69 height 14
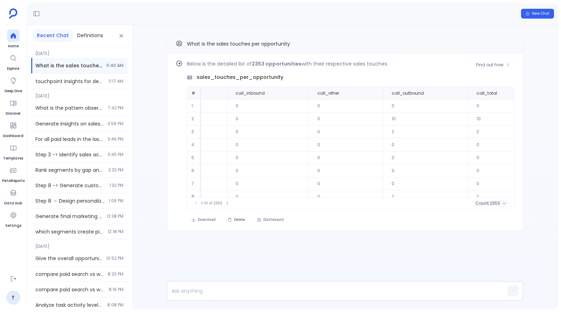
scroll to position [0, 966]
click at [524, 93] on icon at bounding box center [525, 94] width 3 height 2
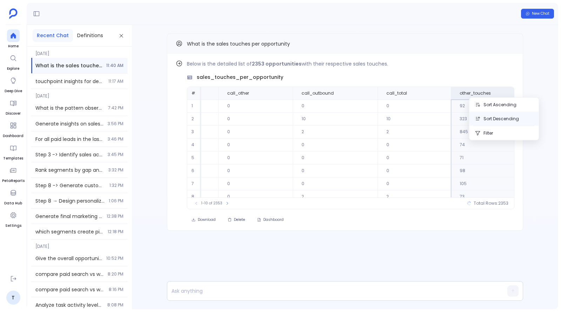
click at [496, 120] on button "Sort Descending" at bounding box center [503, 119] width 69 height 14
click at [496, 68] on button "Find out how" at bounding box center [492, 65] width 43 height 11
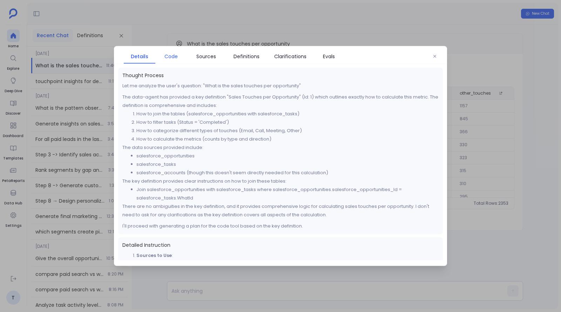
click at [173, 57] on span "Code" at bounding box center [170, 57] width 13 height 8
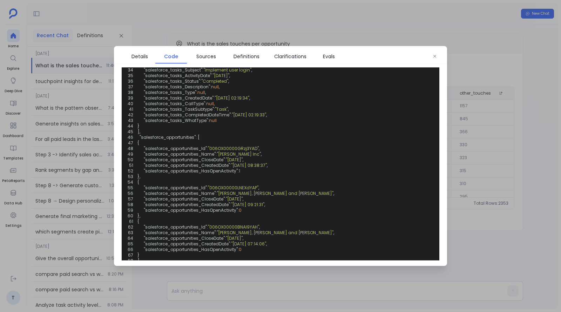
scroll to position [730, 0]
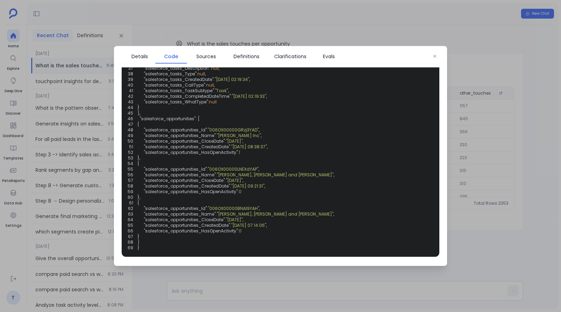
click at [469, 85] on div at bounding box center [280, 156] width 561 height 312
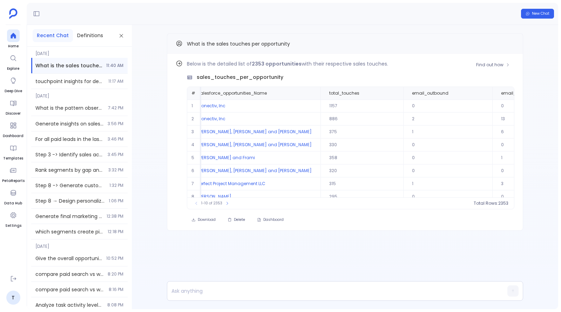
scroll to position [0, 0]
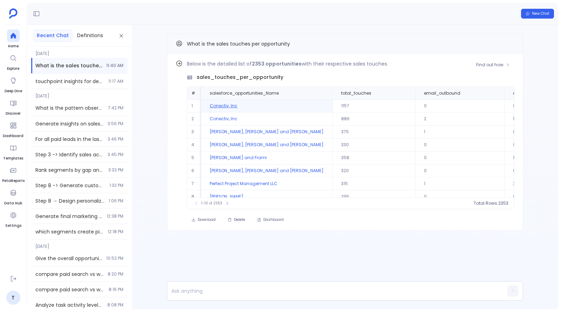
click at [235, 103] on td "Conectiv, Inc" at bounding box center [266, 106] width 131 height 13
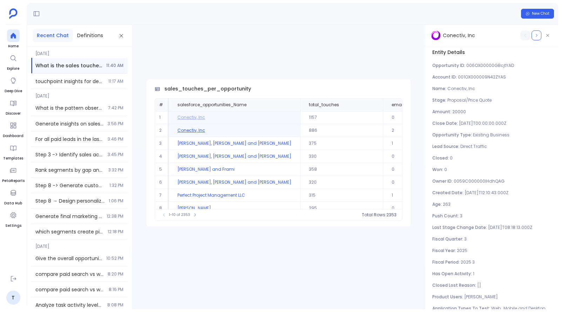
click at [199, 129] on td "Conectiv, Inc" at bounding box center [234, 130] width 131 height 13
click at [547, 35] on icon "button" at bounding box center [547, 35] width 4 height 4
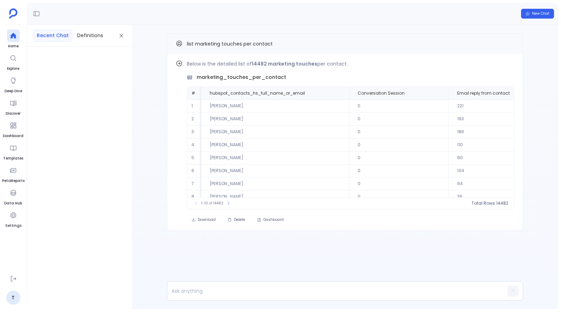
scroll to position [0, 231]
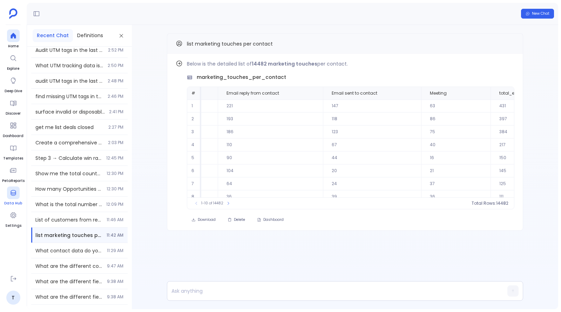
click at [17, 203] on span "Data Hub" at bounding box center [13, 203] width 18 height 6
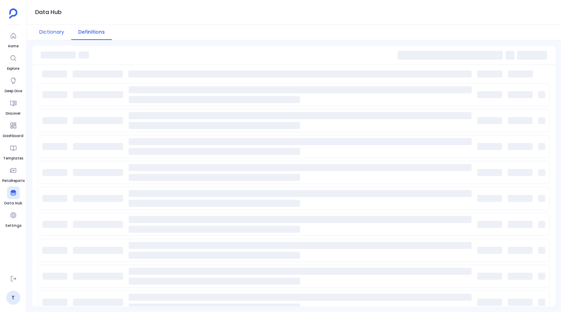
click at [56, 34] on button "Dictionary" at bounding box center [51, 32] width 39 height 15
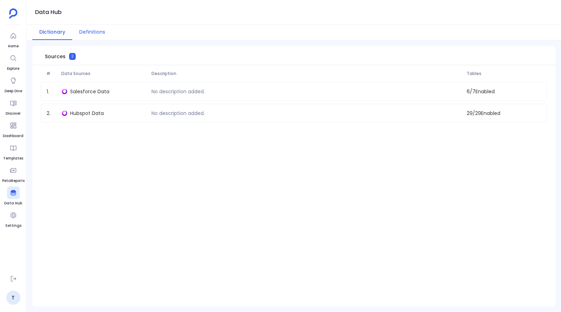
click at [88, 32] on button "Definitions" at bounding box center [92, 32] width 40 height 15
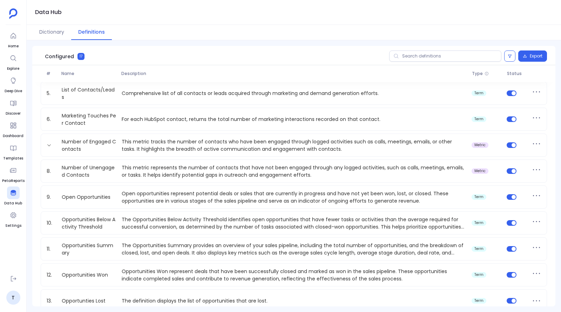
scroll to position [130, 0]
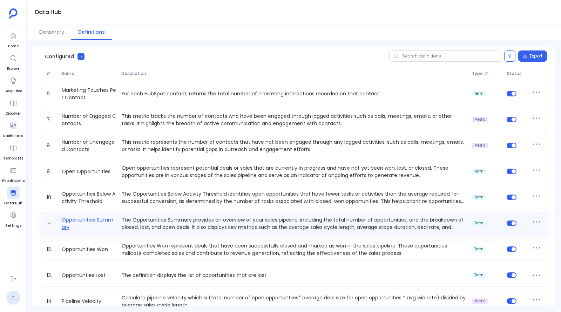
click at [116, 221] on link "Opportunities Summary" at bounding box center [89, 223] width 60 height 14
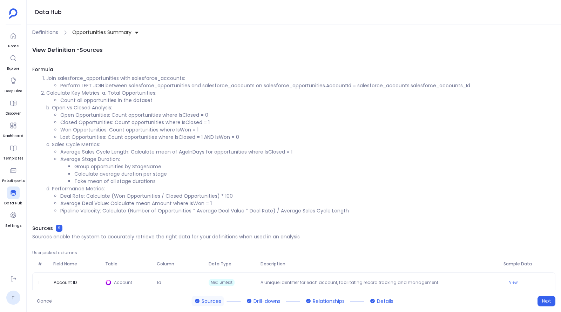
click at [111, 29] on span "Opportunities Summary" at bounding box center [101, 32] width 59 height 7
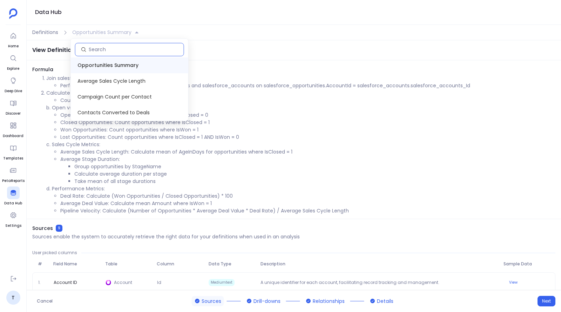
click at [117, 49] on input at bounding box center [136, 49] width 95 height 7
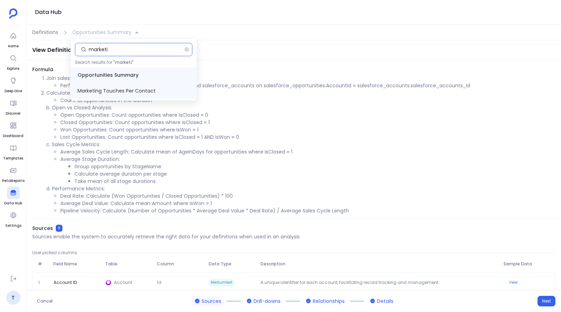
type input "marketi"
click at [117, 86] on span "Marketing Touches Per Contact" at bounding box center [134, 91] width 126 height 16
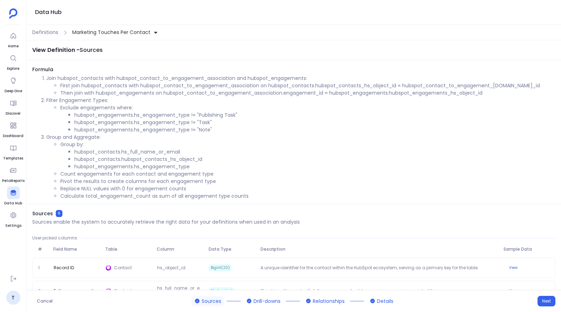
click at [119, 32] on span "Marketing Touches Per Contact" at bounding box center [111, 32] width 78 height 7
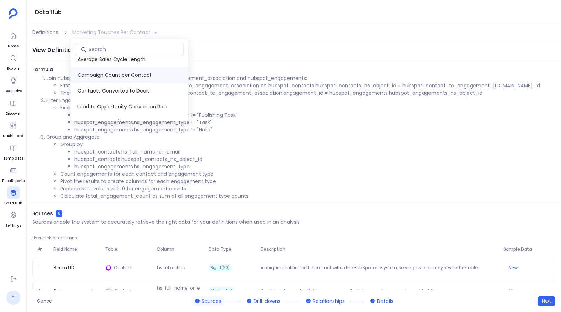
scroll to position [23, 0]
click at [71, 27] on button "Marketing Touches Per Contact" at bounding box center [115, 33] width 89 height 12
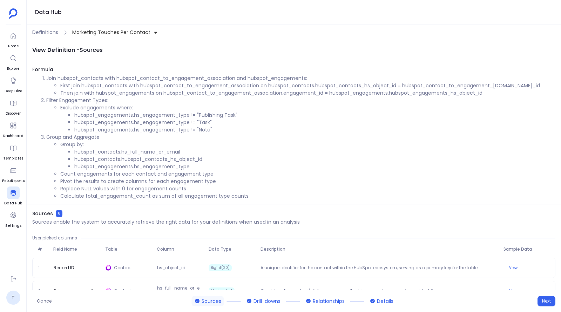
click at [128, 31] on span "Marketing Touches Per Contact" at bounding box center [111, 32] width 78 height 7
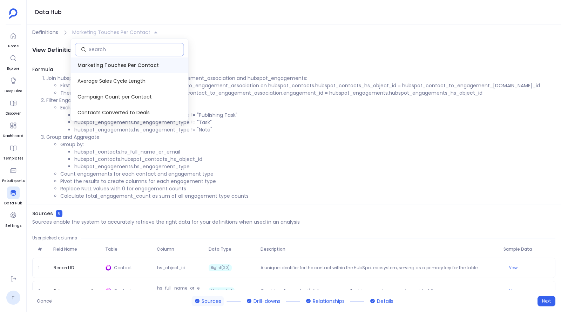
click at [116, 53] on input at bounding box center [136, 49] width 95 height 7
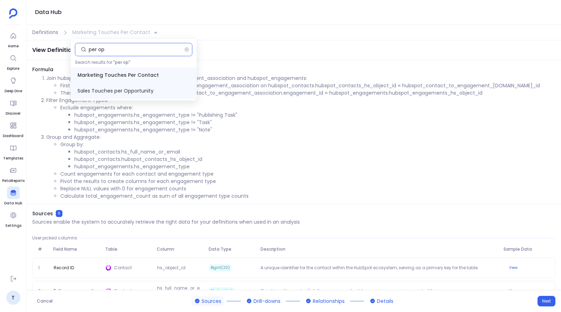
type input "per op"
click at [119, 88] on span "Sales Touches per Opportunity" at bounding box center [134, 91] width 126 height 16
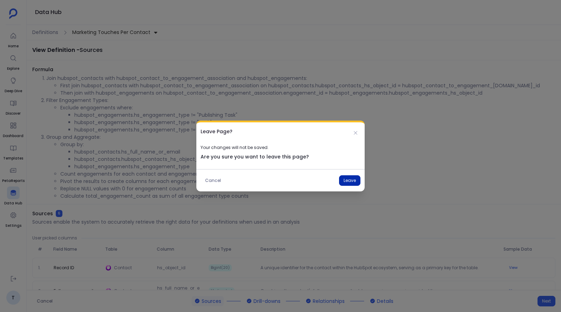
click at [351, 182] on button "Leave" at bounding box center [349, 180] width 21 height 11
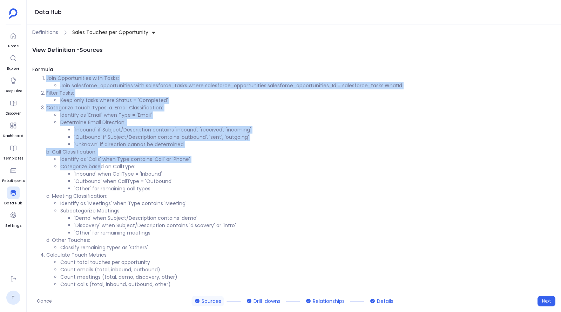
drag, startPoint x: 45, startPoint y: 77, endPoint x: 102, endPoint y: 168, distance: 106.7
click at [102, 168] on ol "Join Opportunities with Tasks: Join salesforce_opportunities with salesforce_ta…" at bounding box center [293, 185] width 523 height 221
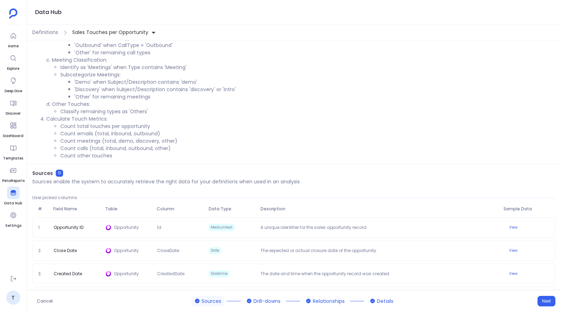
click at [118, 156] on li "Count other touches" at bounding box center [307, 155] width 495 height 7
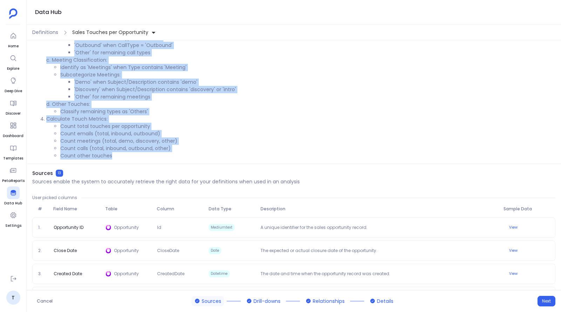
copy ol "Join Opportunities with Tasks: Join salesforce_opportunities with salesforce_ta…"
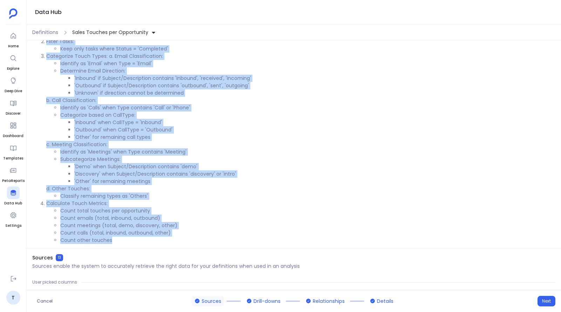
scroll to position [43, 0]
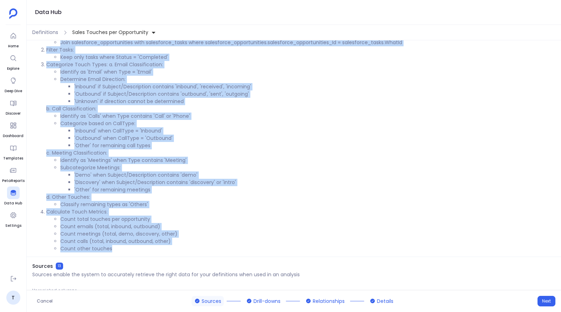
click at [191, 143] on li "'Other' for remaining call types" at bounding box center [314, 145] width 481 height 7
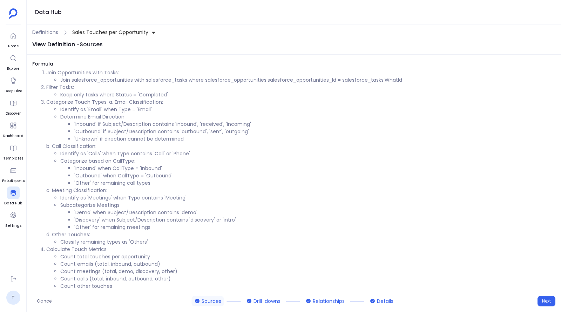
scroll to position [8, 0]
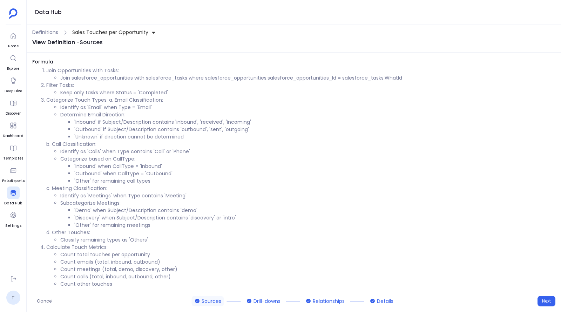
drag, startPoint x: 169, startPoint y: 93, endPoint x: 54, endPoint y: 91, distance: 115.0
click at [54, 91] on ul "Keep only tasks where Status = 'Completed'" at bounding box center [300, 92] width 509 height 7
drag, startPoint x: 54, startPoint y: 91, endPoint x: 169, endPoint y: 92, distance: 115.3
click at [169, 92] on ul "Keep only tasks where Status = 'Completed'" at bounding box center [300, 92] width 509 height 7
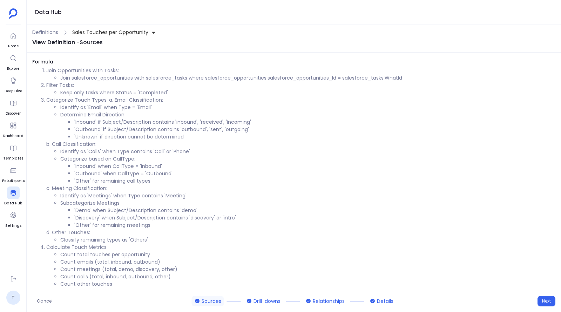
click at [169, 92] on li "Keep only tasks where Status = 'Completed'" at bounding box center [307, 92] width 495 height 7
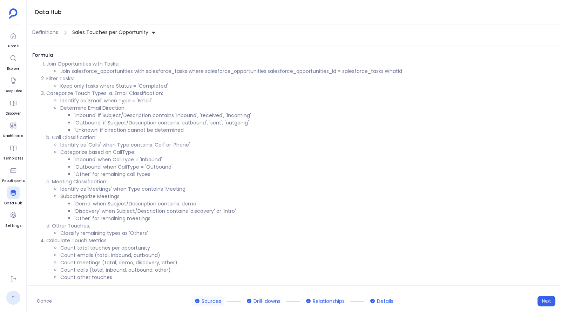
scroll to position [13, 0]
